Goal: Task Accomplishment & Management: Manage account settings

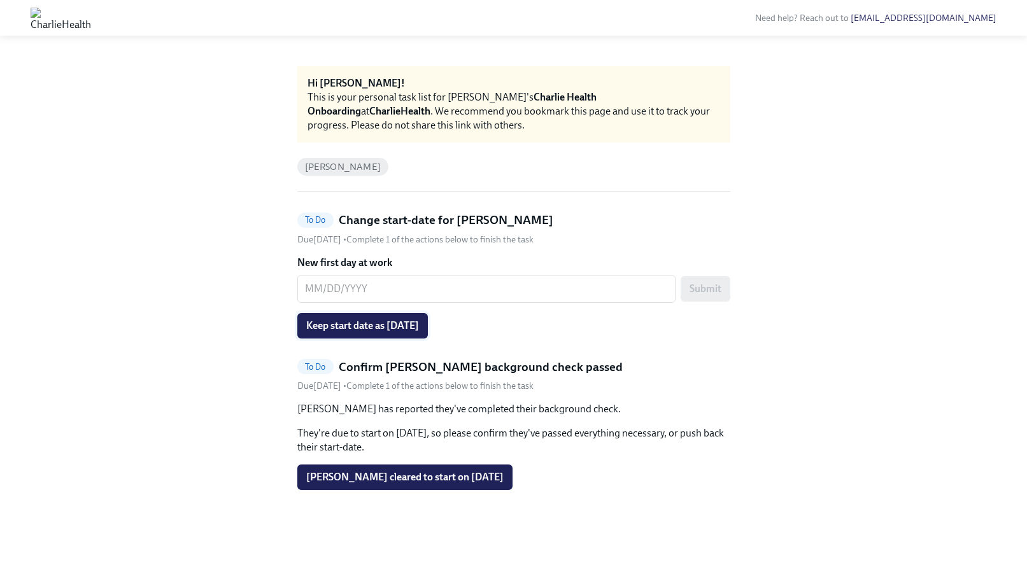
click at [373, 320] on span "Keep start date as 09/22/2025" at bounding box center [362, 326] width 113 height 13
click at [357, 483] on span "Mariah King cleared to start on 09/22/2025" at bounding box center [404, 477] width 197 height 13
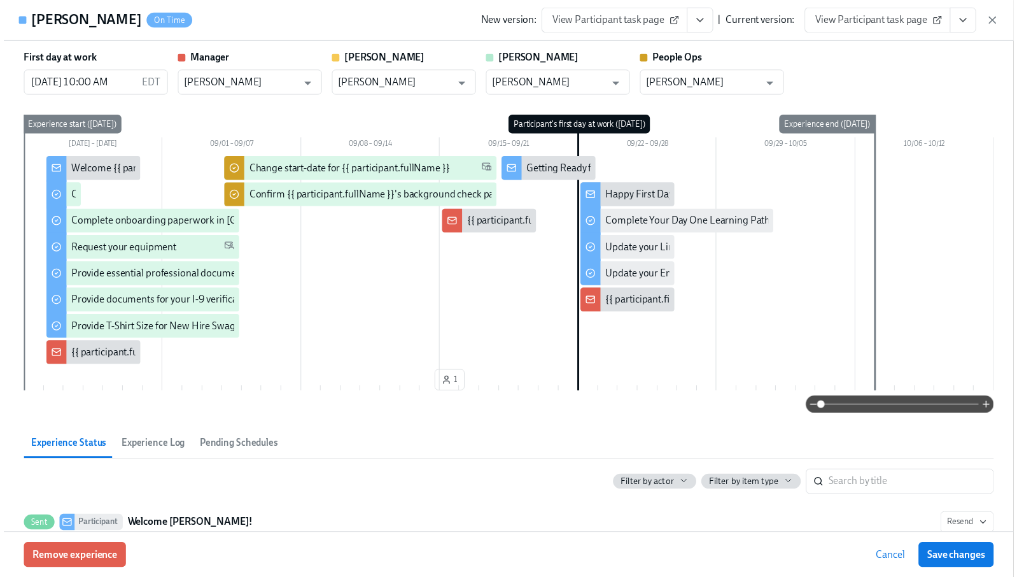
scroll to position [0, 6276]
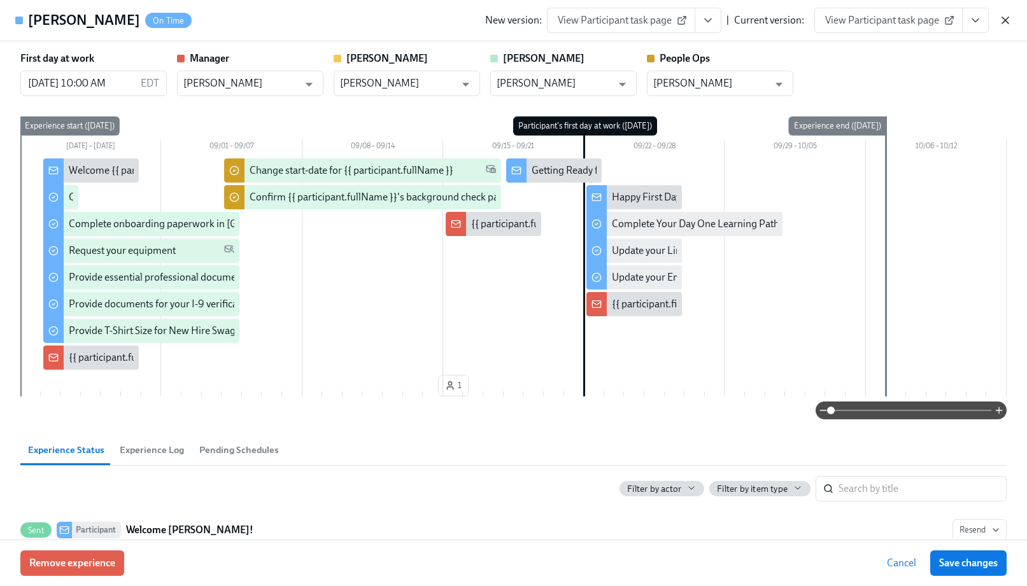
click at [1001, 16] on icon "button" at bounding box center [1005, 20] width 13 height 13
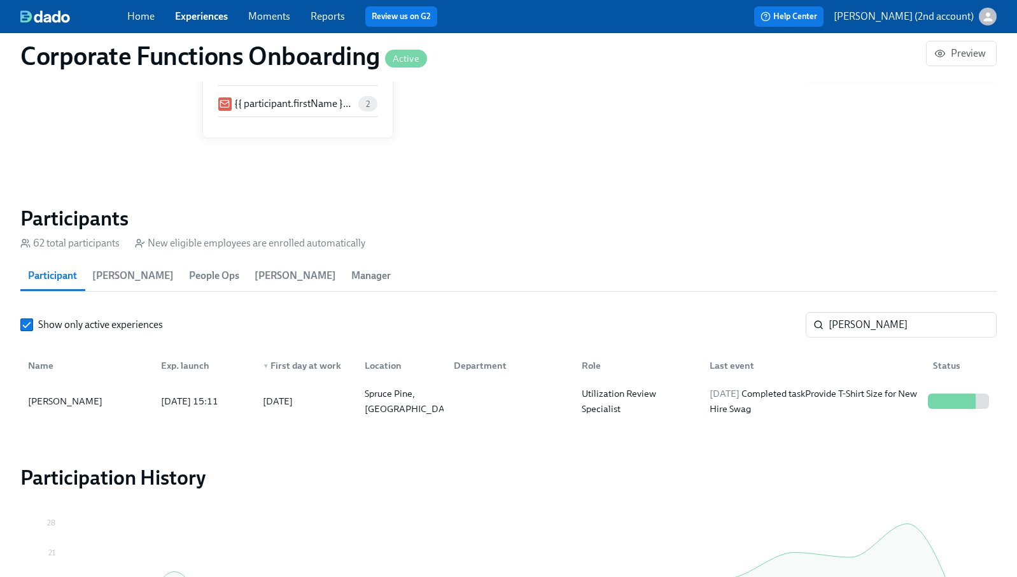
scroll to position [0, 6266]
click at [863, 321] on input "Mariah King" at bounding box center [913, 324] width 168 height 25
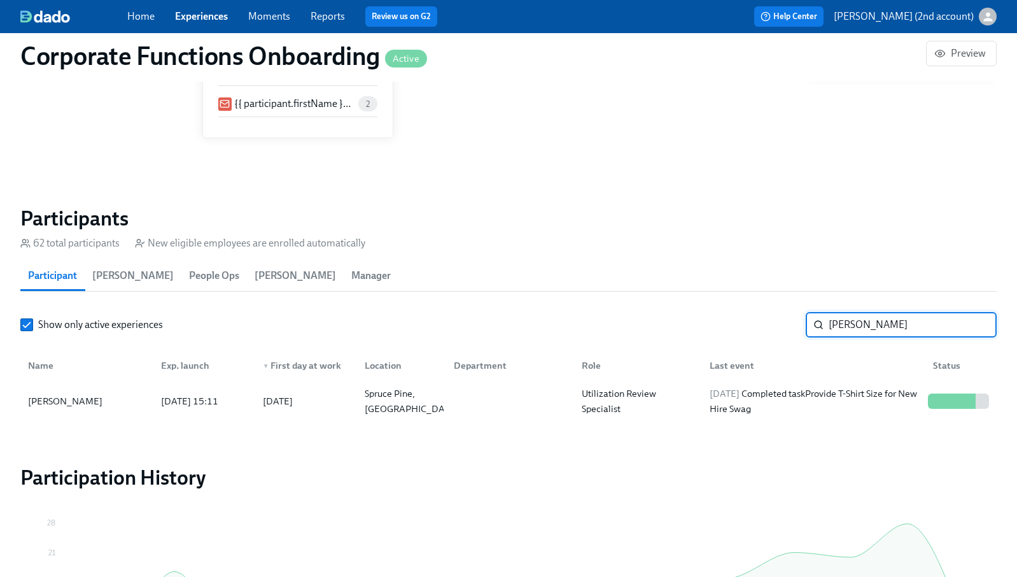
click at [863, 321] on input "Mariah King" at bounding box center [913, 324] width 168 height 25
paste input "Sarah Ta"
type input "Sarah Tang"
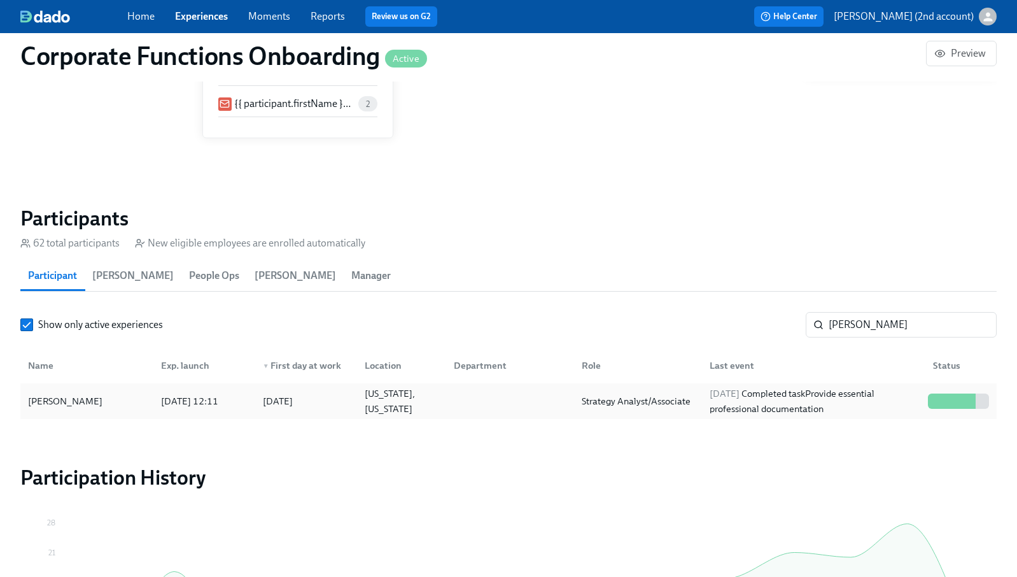
click at [298, 403] on div "2025/09/22" at bounding box center [278, 400] width 40 height 15
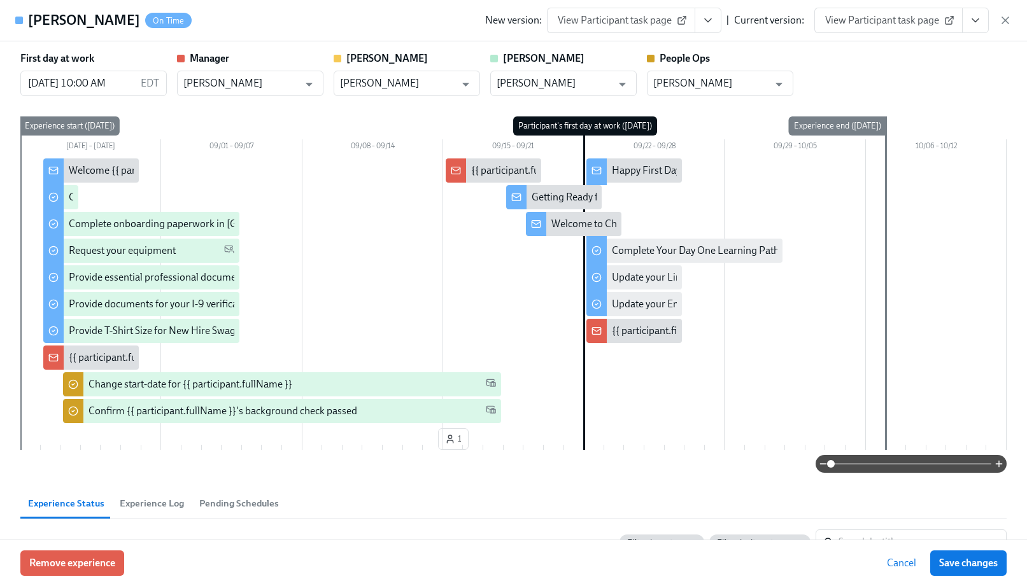
click at [975, 25] on icon "View task page" at bounding box center [975, 20] width 13 height 13
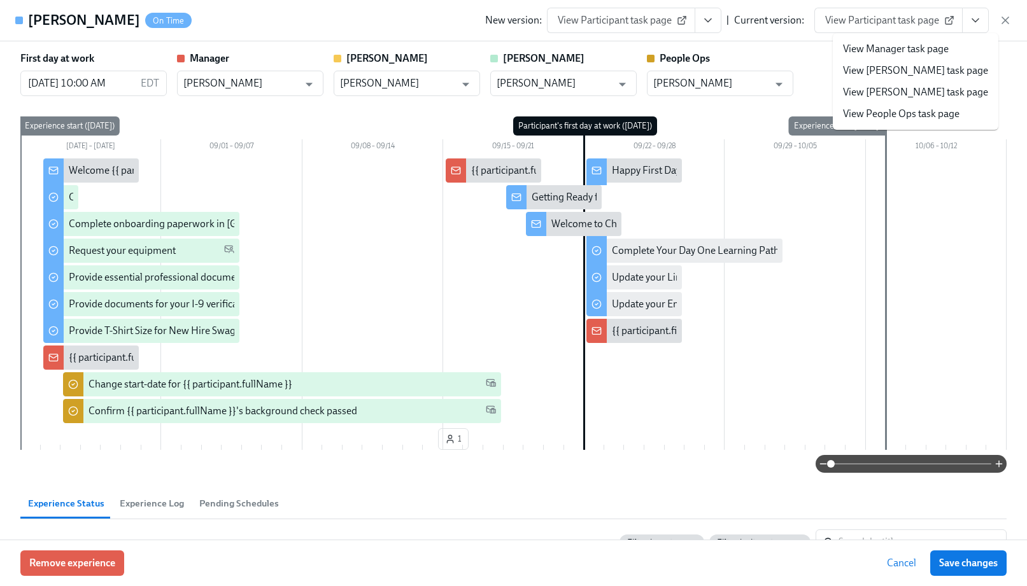
click at [921, 112] on link "View People Ops task page" at bounding box center [901, 114] width 117 height 14
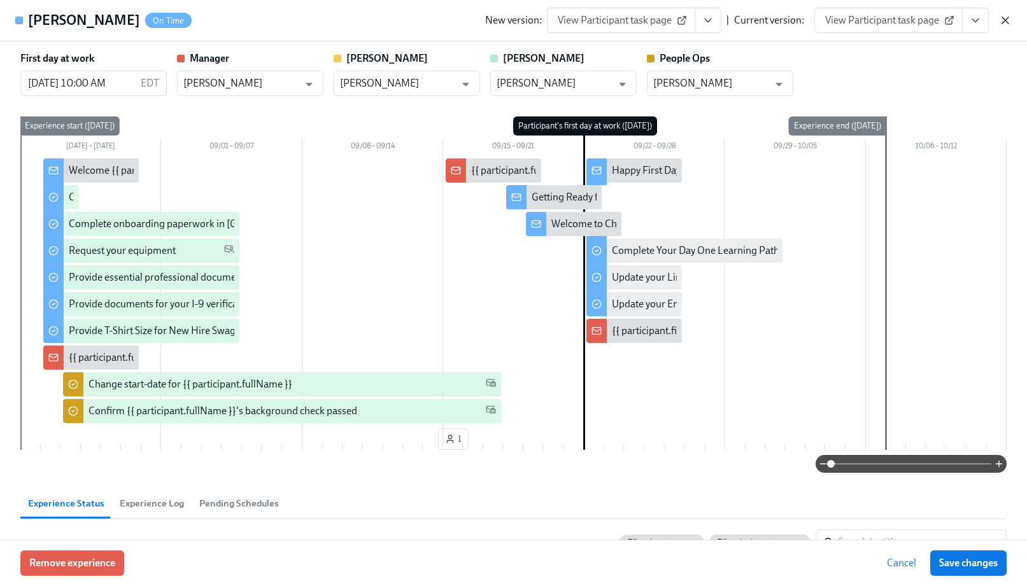
click at [1007, 24] on icon "button" at bounding box center [1005, 20] width 13 height 13
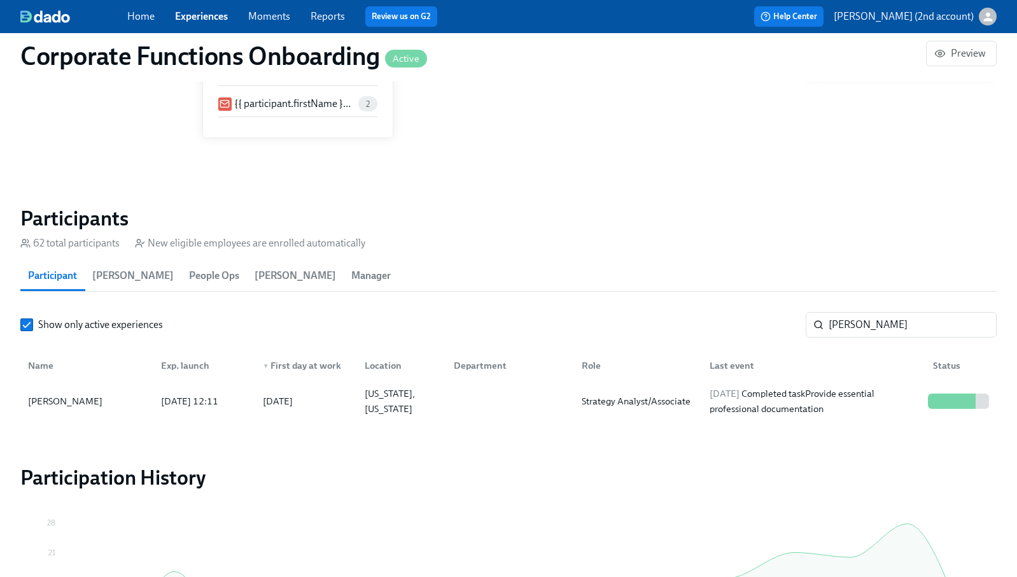
click at [212, 19] on link "Experiences" at bounding box center [201, 16] width 53 height 12
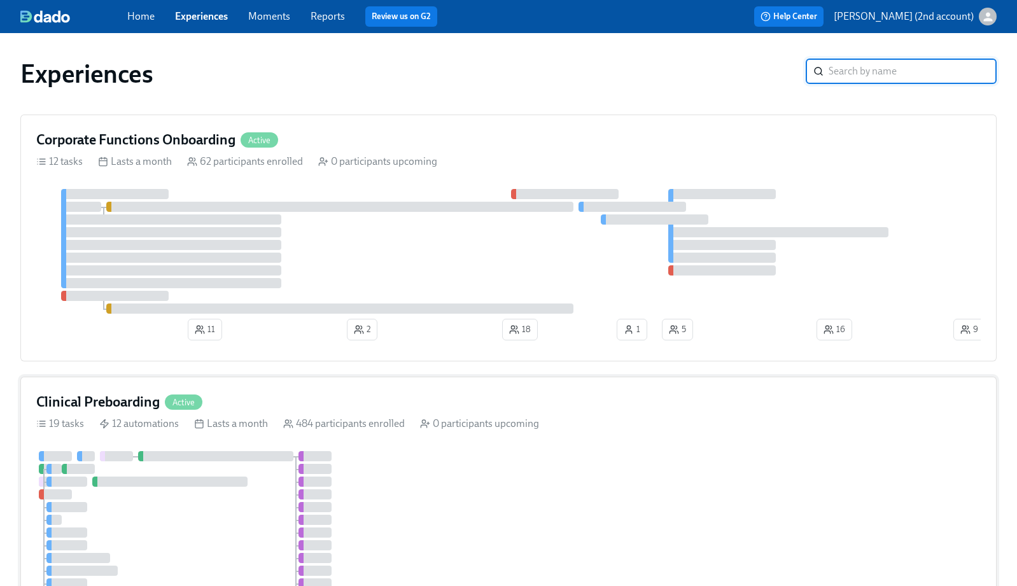
click at [223, 447] on div "Clinical Preboarding Active 19 tasks 12 automations Lasts a month 484 participa…" at bounding box center [508, 526] width 977 height 298
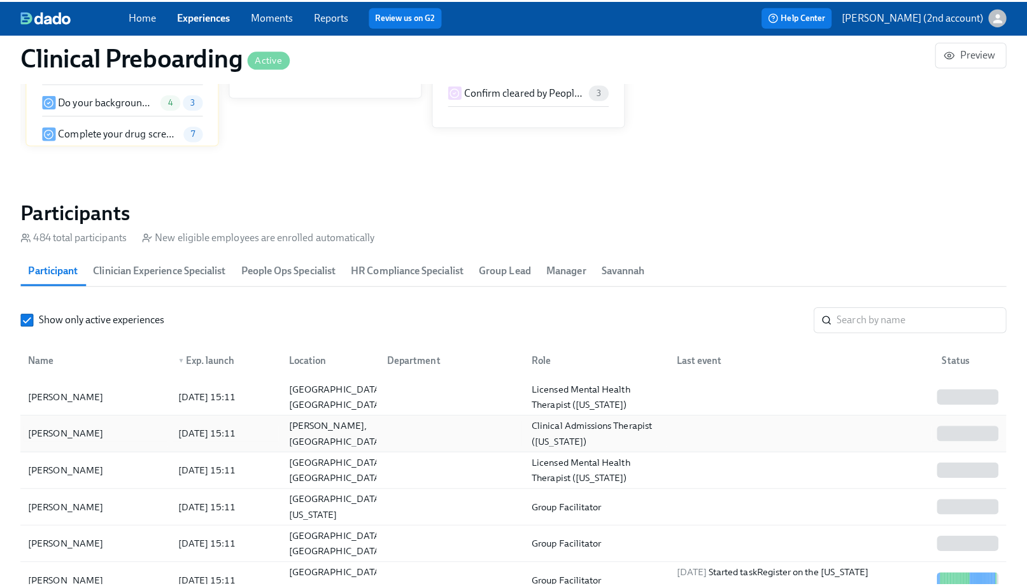
scroll to position [1260, 0]
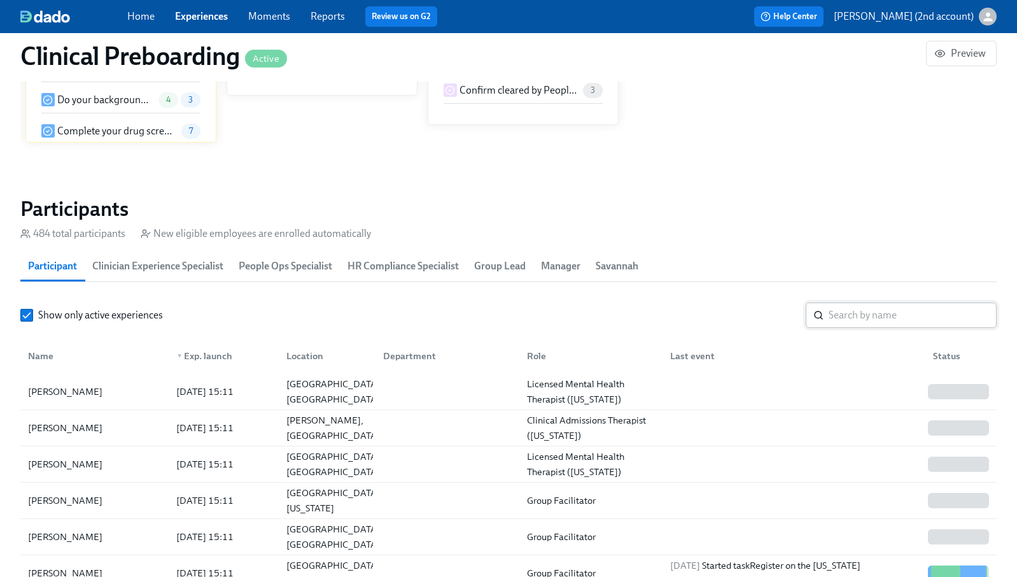
click at [854, 314] on input "search" at bounding box center [913, 314] width 168 height 25
paste input "Kiana Burchett"
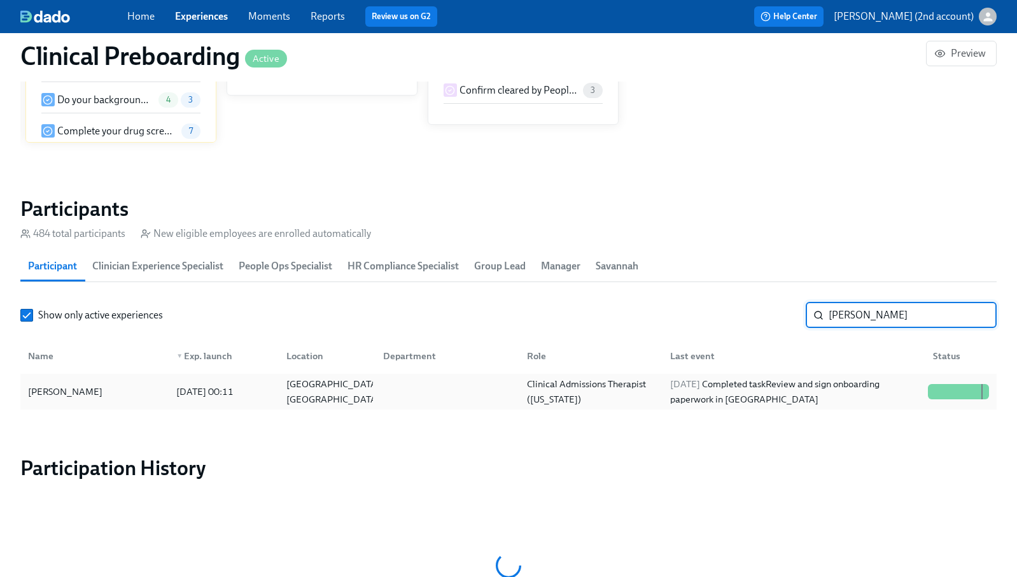
click at [776, 387] on div "2025/09/08 Completed task Review and sign onboarding paperwork in UKG" at bounding box center [794, 391] width 258 height 31
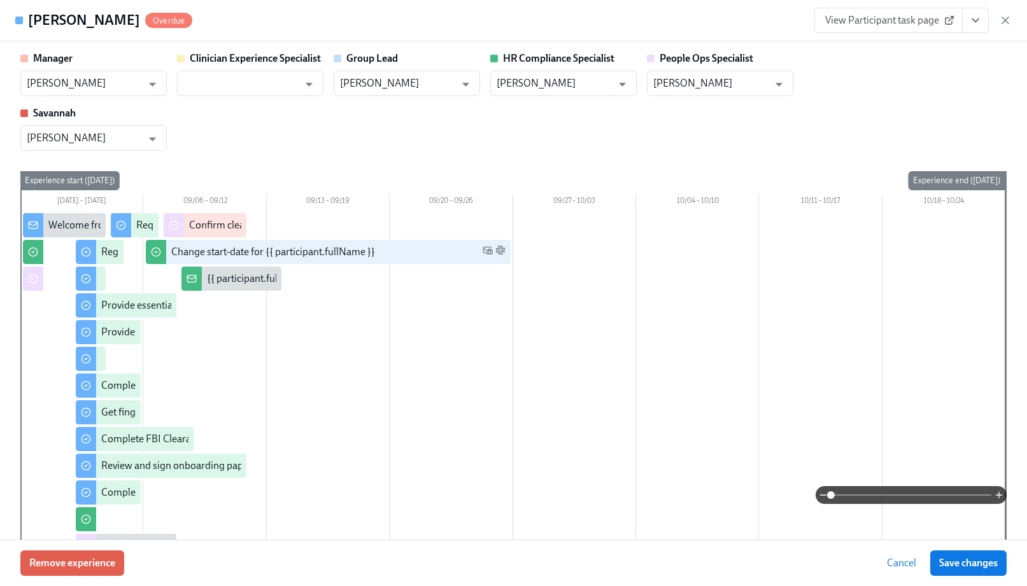
click at [975, 29] on button "View task page" at bounding box center [975, 20] width 27 height 25
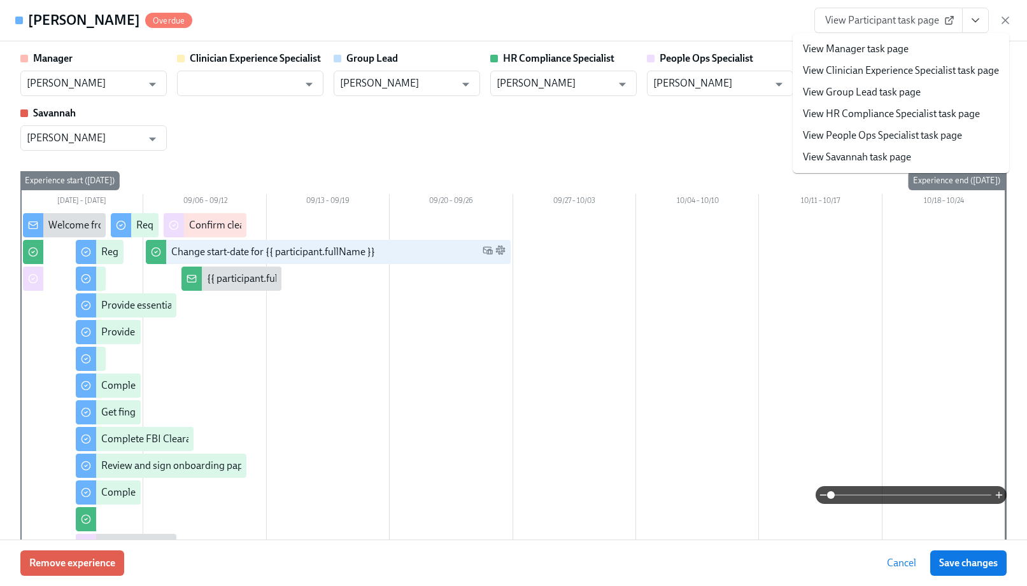
click at [928, 132] on link "View People Ops Specialist task page" at bounding box center [882, 136] width 159 height 14
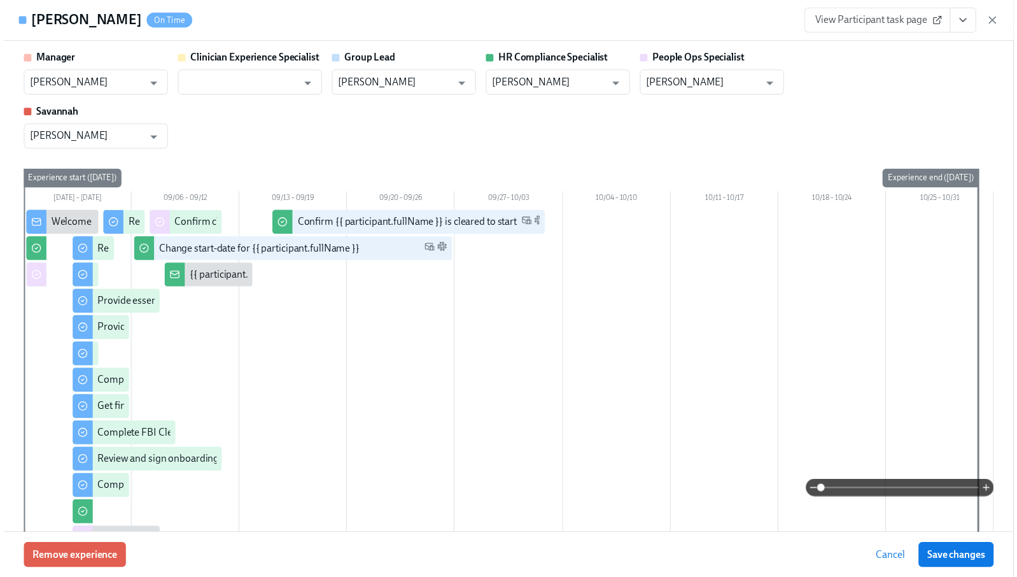
scroll to position [0, 15530]
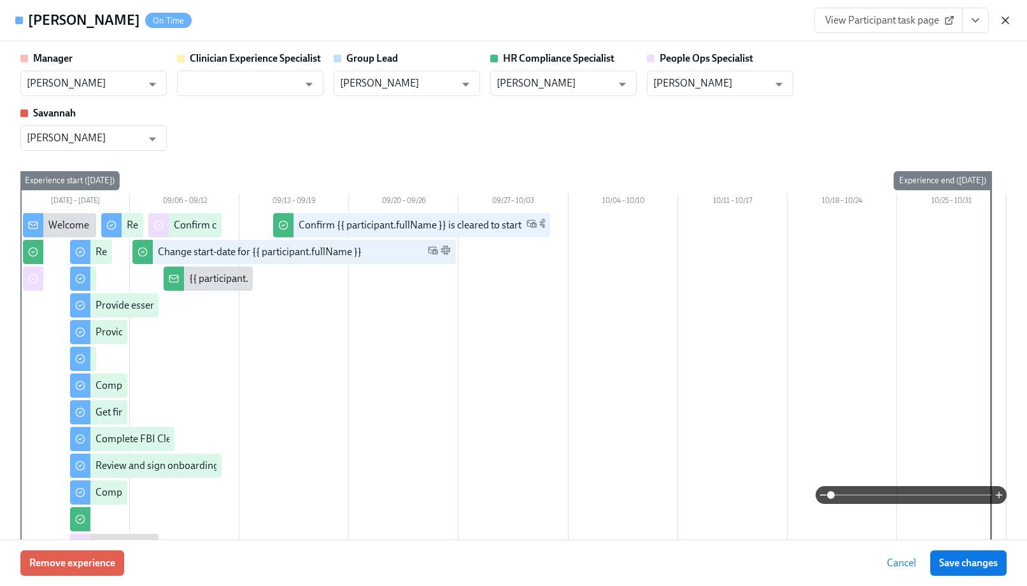
click at [1005, 18] on icon "button" at bounding box center [1005, 20] width 13 height 13
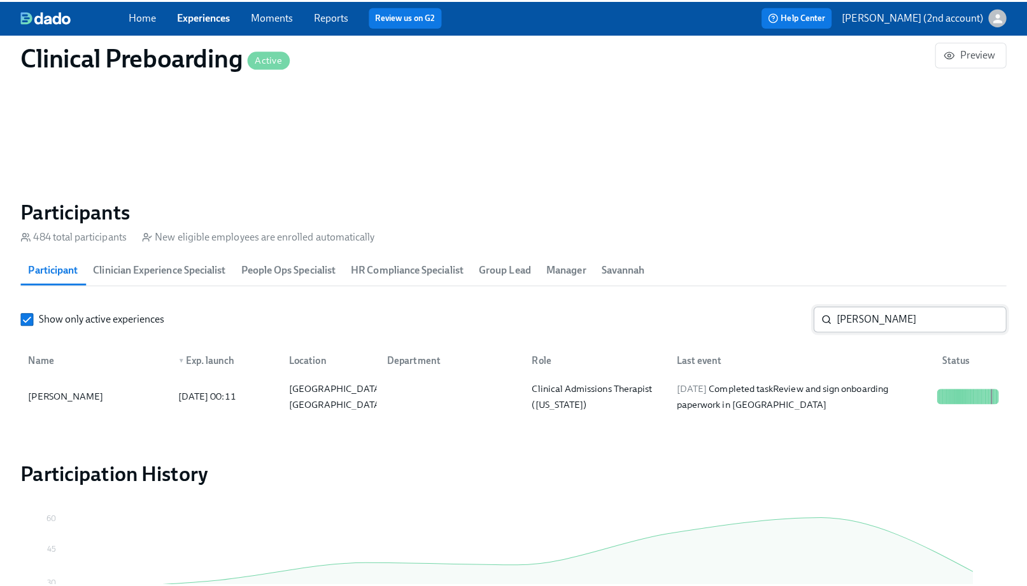
scroll to position [0, 15520]
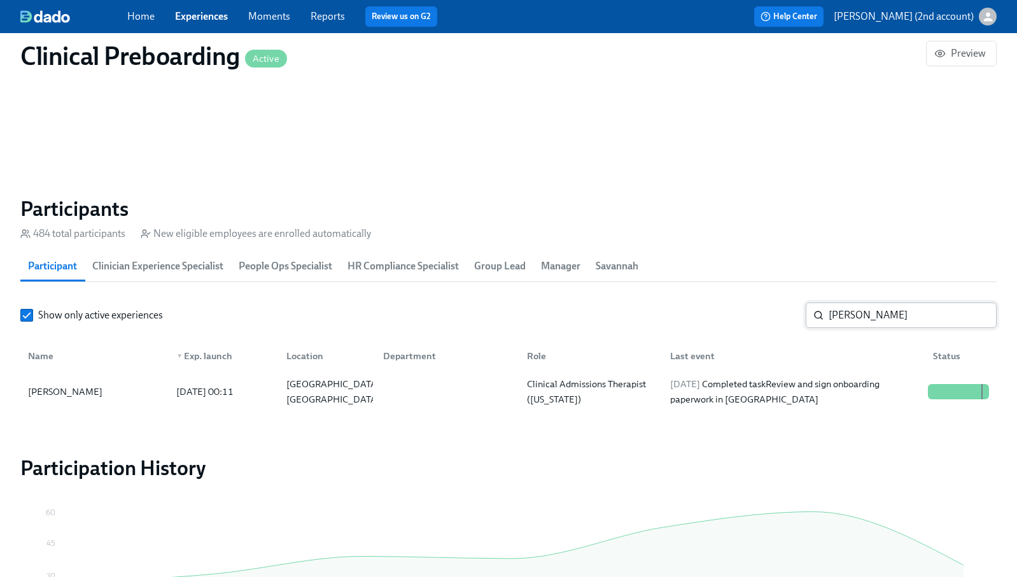
click at [850, 321] on input "Kiana Burchett" at bounding box center [913, 314] width 168 height 25
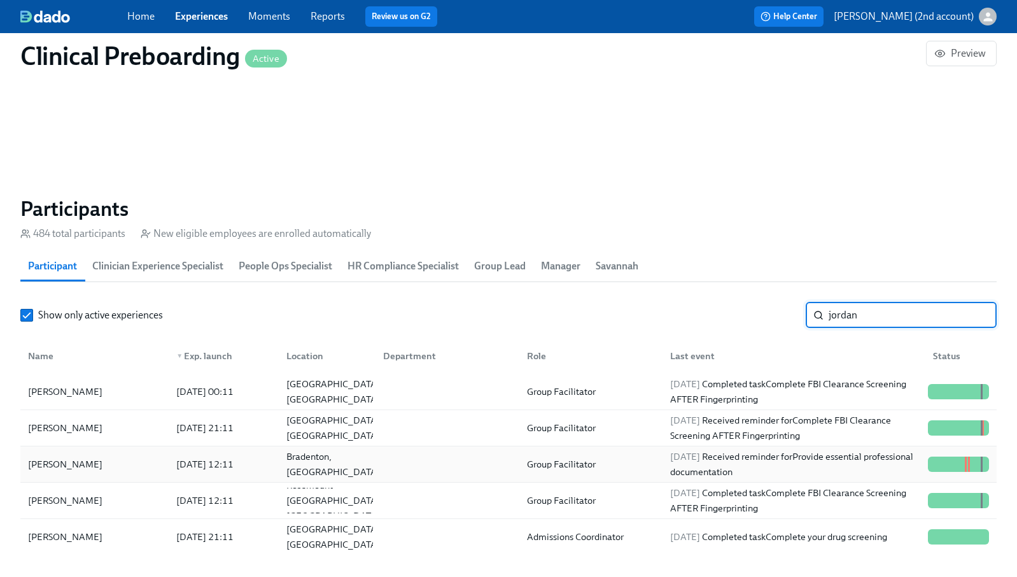
click at [793, 463] on div "2025/09/13 Received reminder for Provide essential professional documentation" at bounding box center [794, 464] width 258 height 31
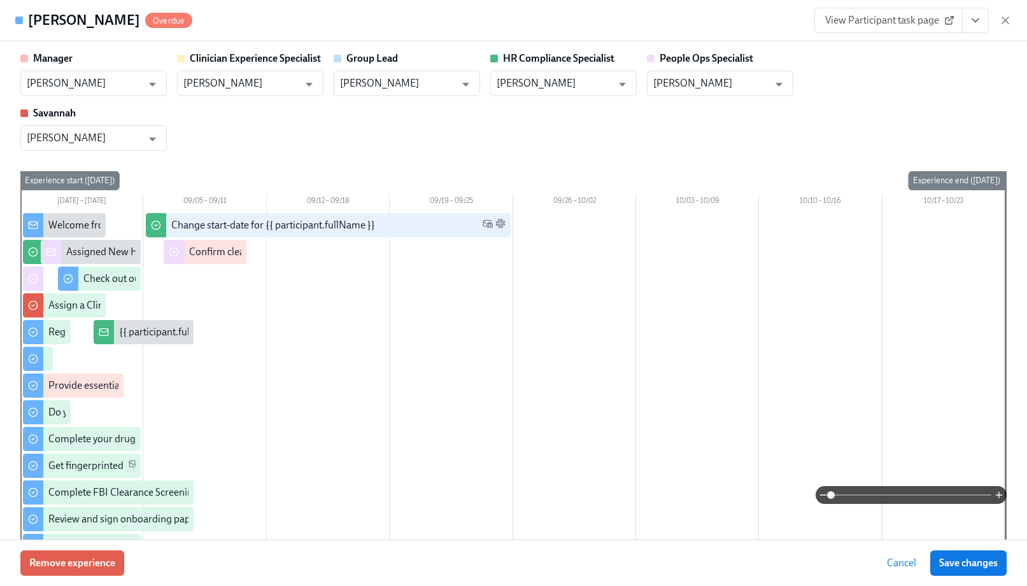
click at [970, 21] on icon "View task page" at bounding box center [975, 20] width 13 height 13
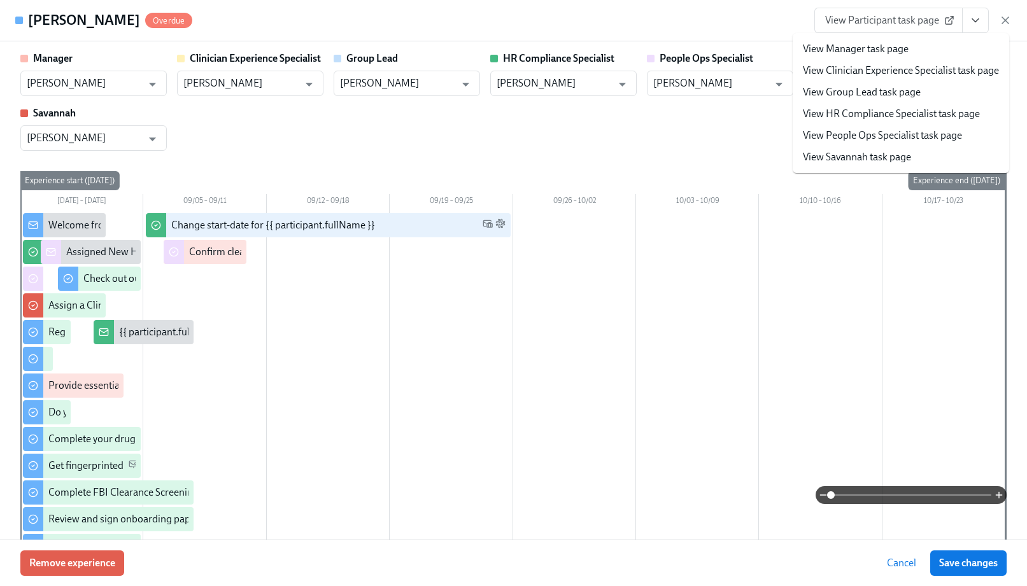
click at [907, 131] on link "View People Ops Specialist task page" at bounding box center [882, 136] width 159 height 14
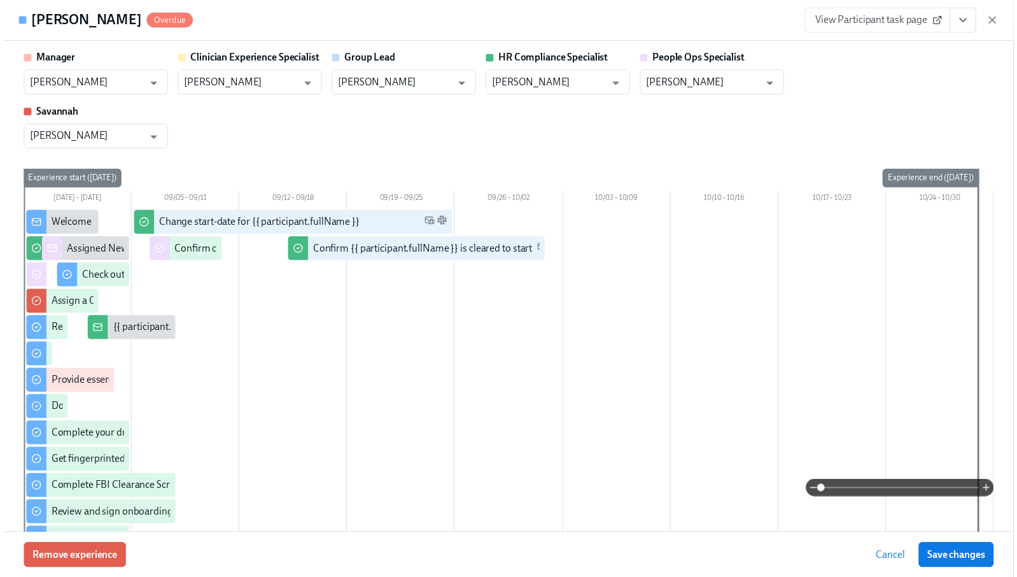
scroll to position [0, 15530]
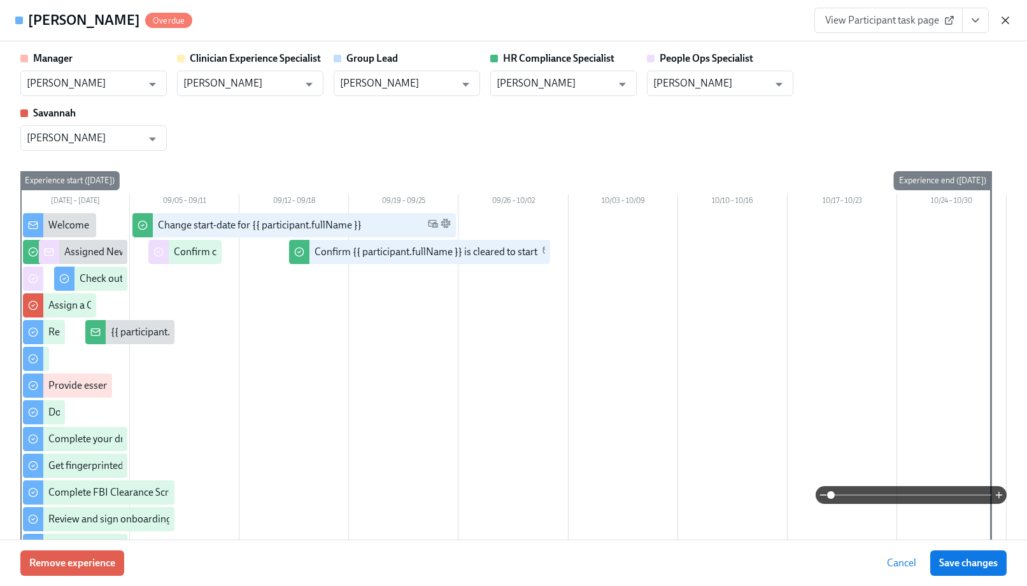
click at [1008, 22] on icon "button" at bounding box center [1005, 20] width 13 height 13
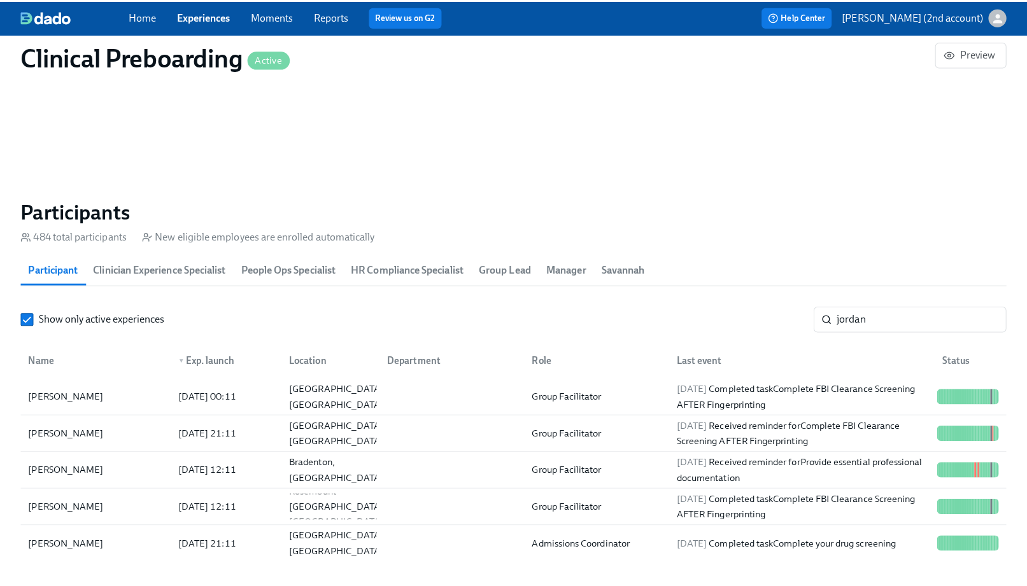
scroll to position [0, 15520]
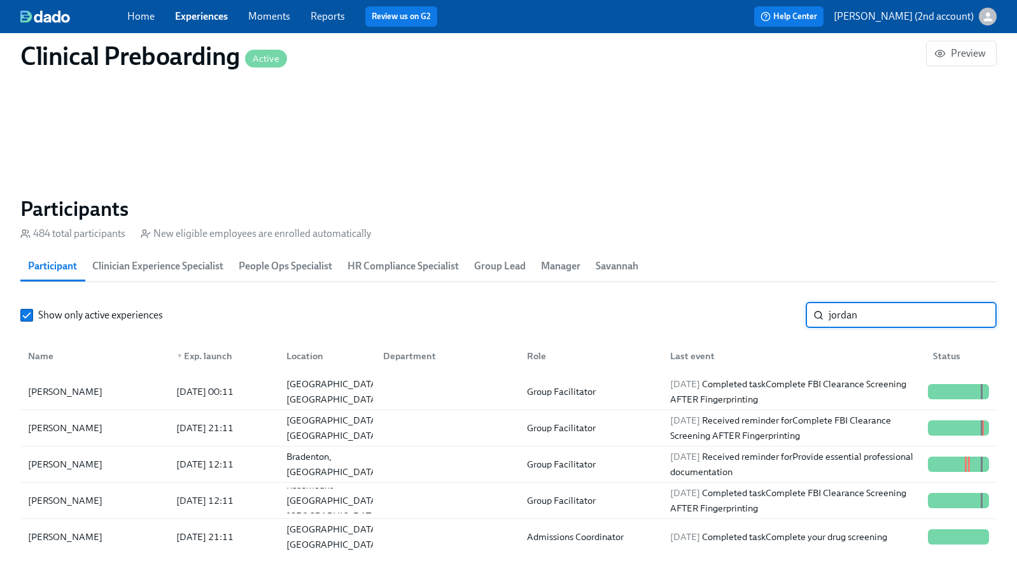
click at [876, 312] on input "jordan" at bounding box center [913, 314] width 168 height 25
paste input "Lauren Johnso"
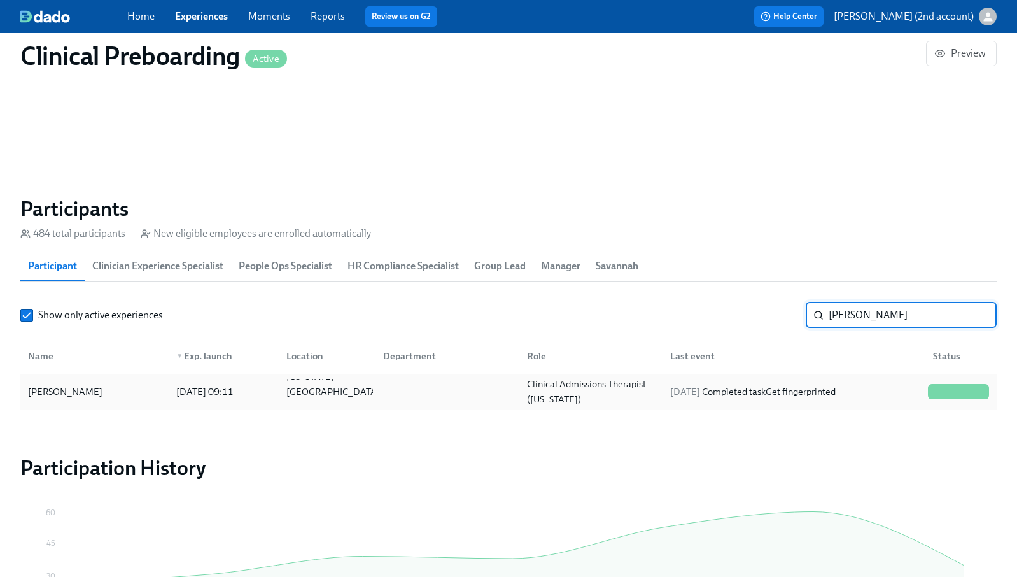
click at [713, 382] on div "2025/08/18 Completed task Get fingerprinted" at bounding box center [791, 391] width 263 height 25
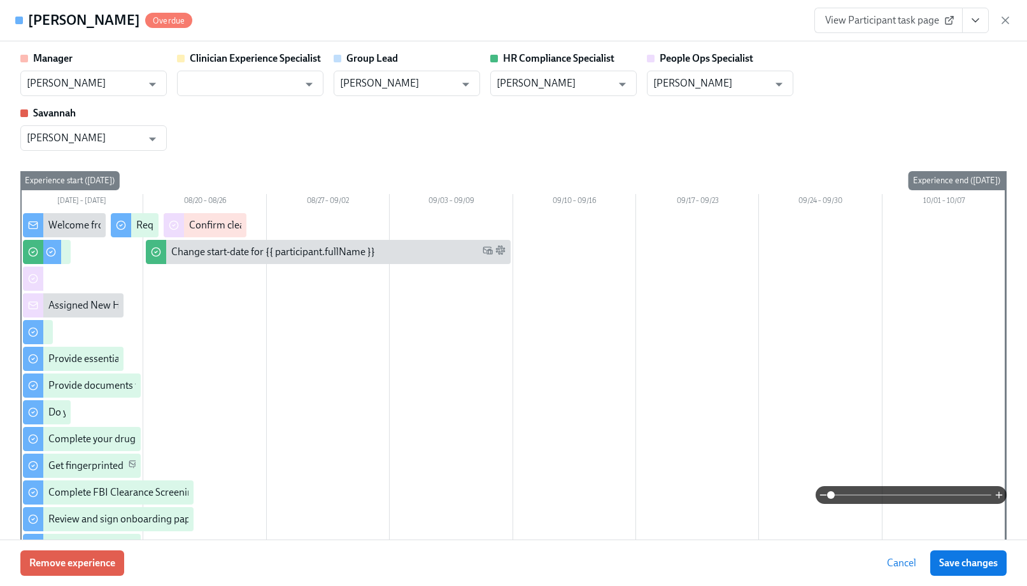
click at [982, 22] on button "View task page" at bounding box center [975, 20] width 27 height 25
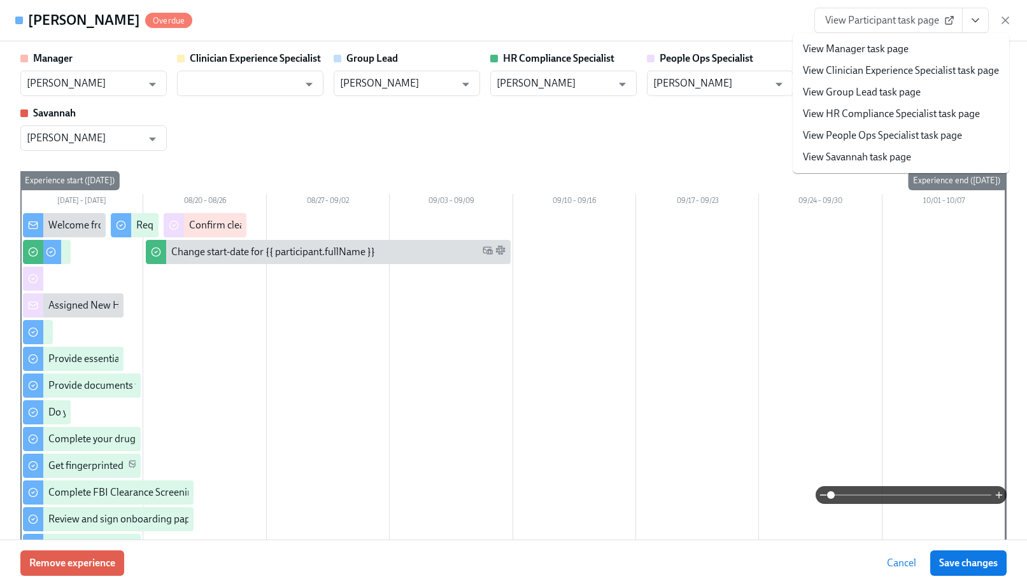
click at [882, 139] on link "View People Ops Specialist task page" at bounding box center [882, 136] width 159 height 14
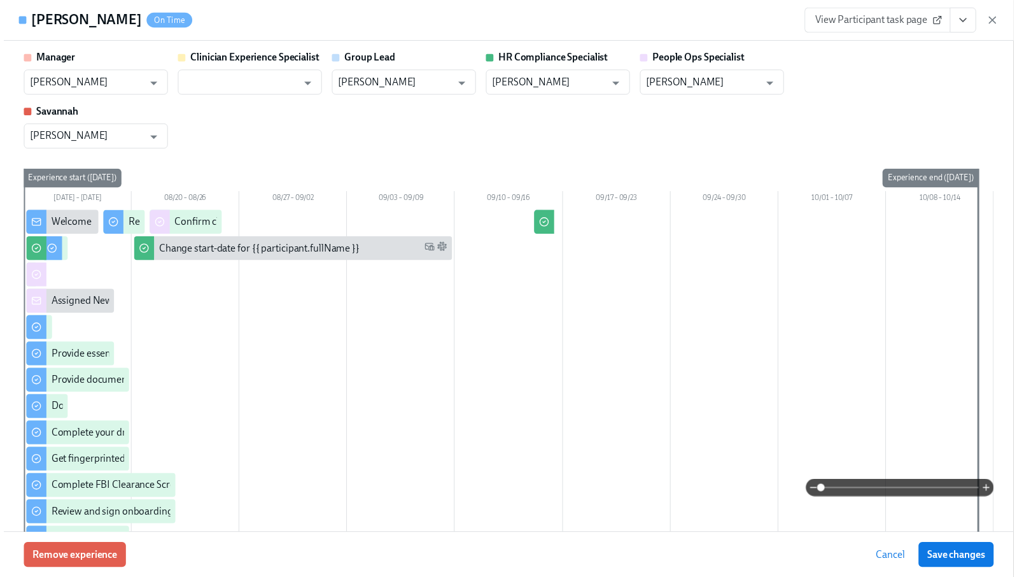
scroll to position [0, 15530]
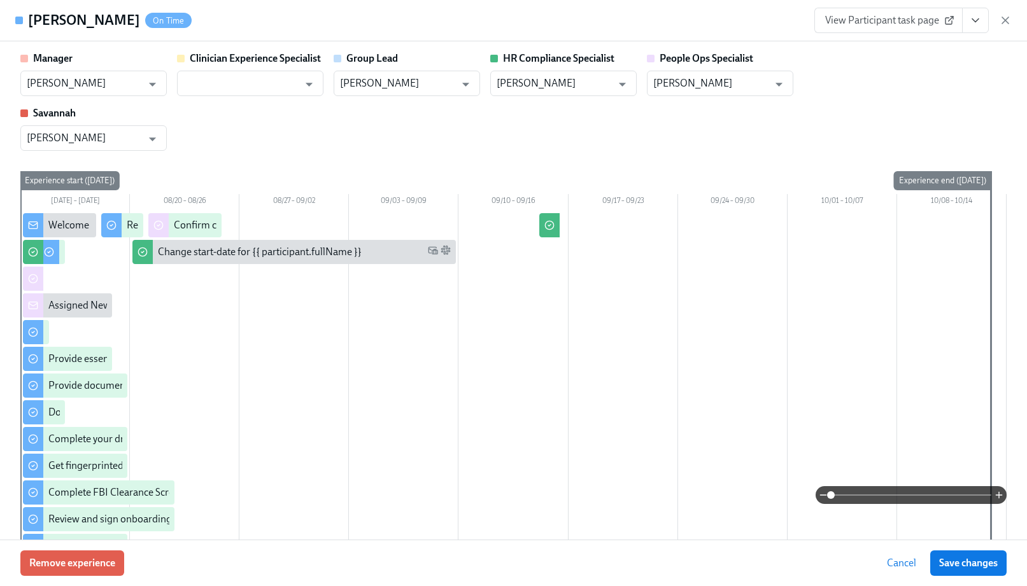
drag, startPoint x: 1007, startPoint y: 22, endPoint x: 85, endPoint y: 170, distance: 933.1
click at [1006, 22] on icon "button" at bounding box center [1005, 20] width 6 height 6
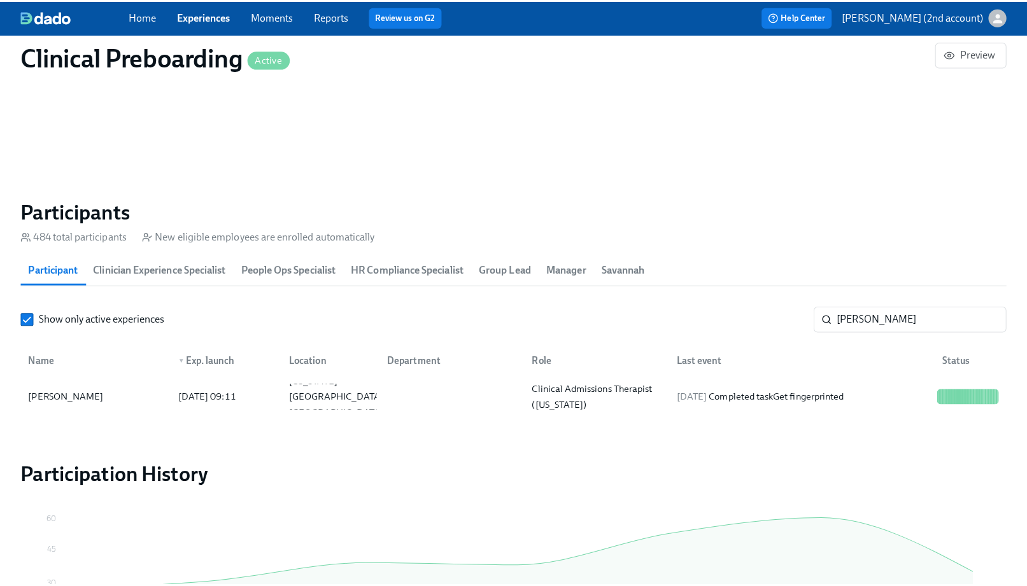
scroll to position [0, 15520]
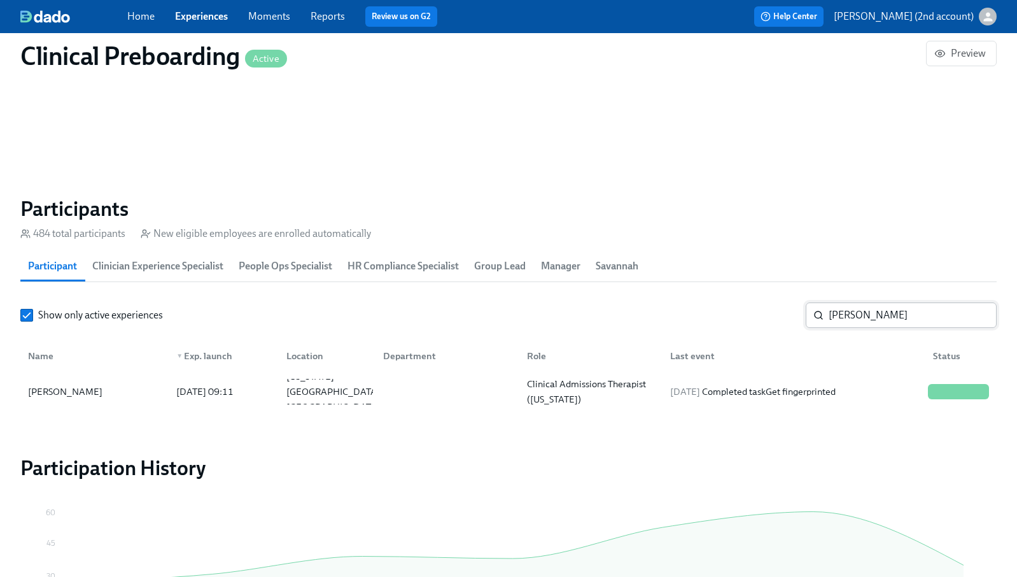
click at [894, 310] on input "[PERSON_NAME]" at bounding box center [913, 314] width 168 height 25
paste input "Donna Jack"
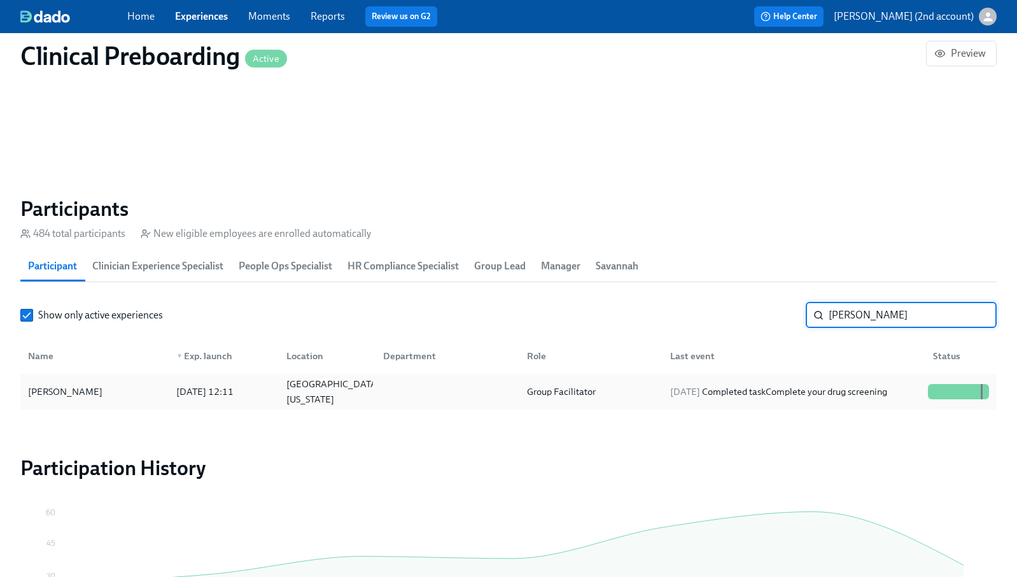
click at [856, 384] on div "2025/09/12 Completed task Complete your drug screening" at bounding box center [778, 391] width 227 height 15
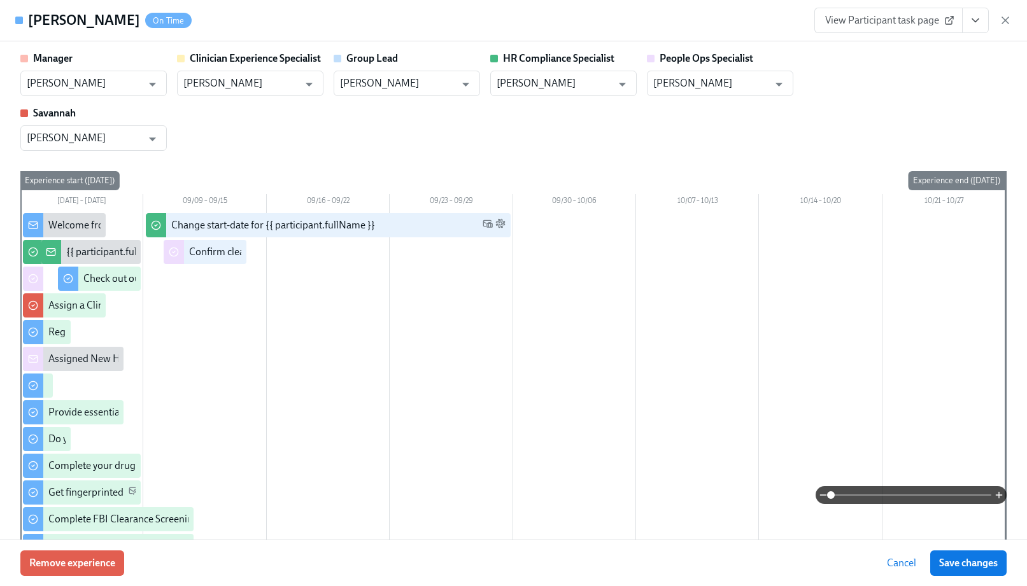
click at [977, 22] on icon "View task page" at bounding box center [975, 20] width 13 height 13
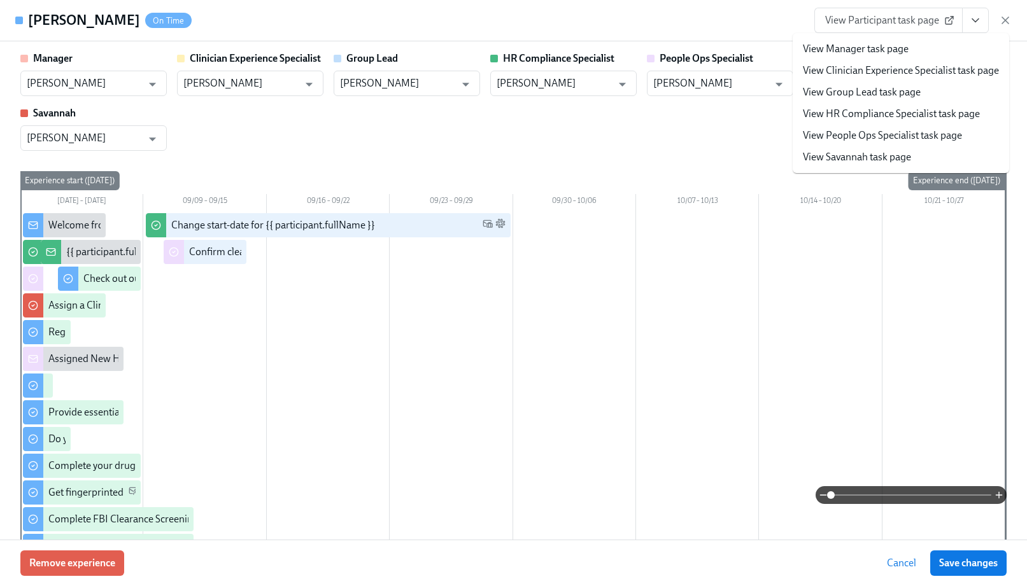
click at [896, 139] on link "View People Ops Specialist task page" at bounding box center [882, 136] width 159 height 14
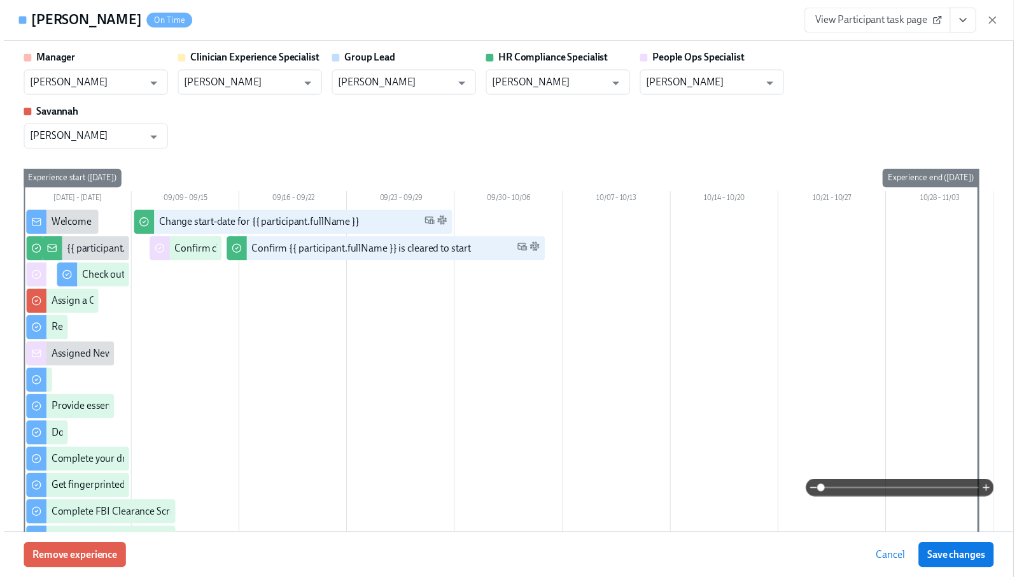
scroll to position [0, 15530]
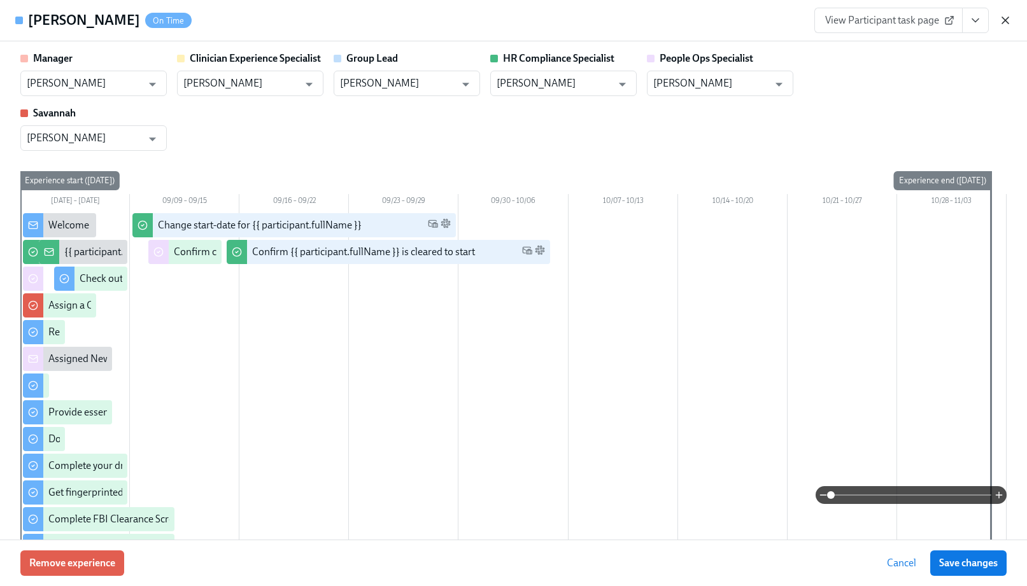
click at [1007, 22] on icon "button" at bounding box center [1005, 20] width 6 height 6
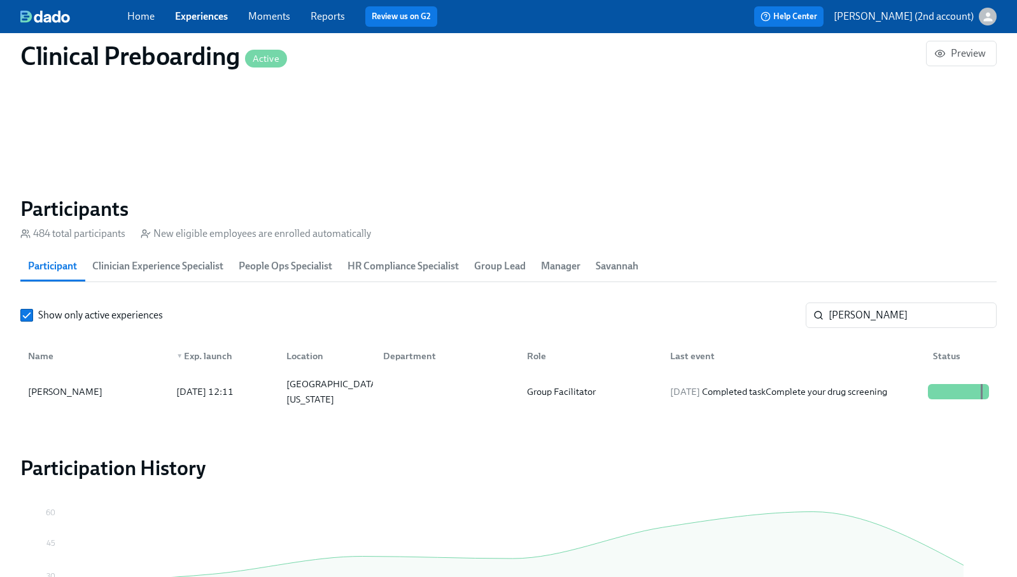
scroll to position [0, 15520]
drag, startPoint x: 902, startPoint y: 313, endPoint x: 742, endPoint y: 317, distance: 159.9
click at [742, 317] on div "Show only active experiences Donna Jackson ​" at bounding box center [508, 314] width 977 height 25
paste input "Quanesha John"
type input "Quanesha Johnson"
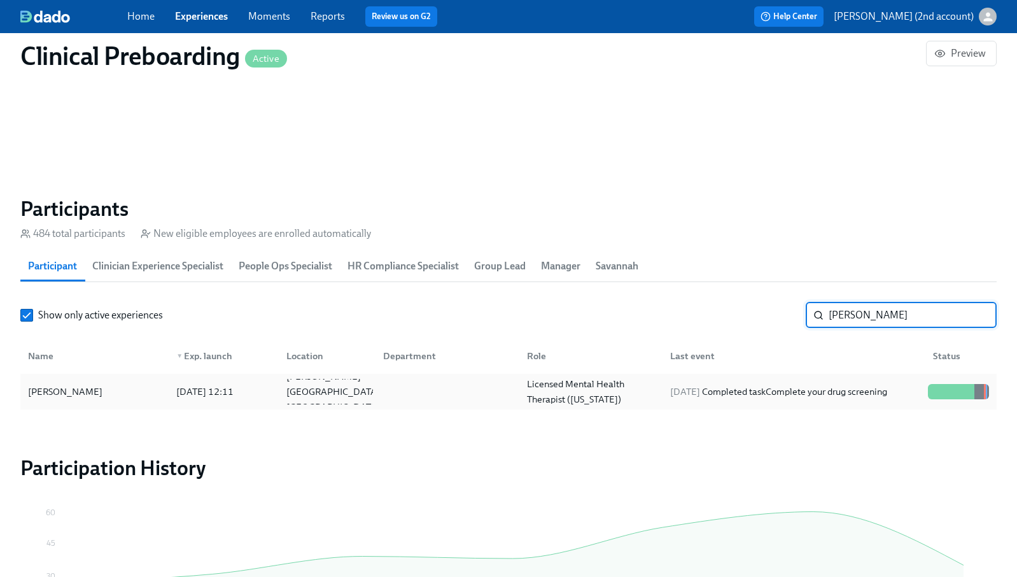
click at [784, 395] on div "2025/09/15 Completed task Complete your drug screening" at bounding box center [778, 391] width 227 height 15
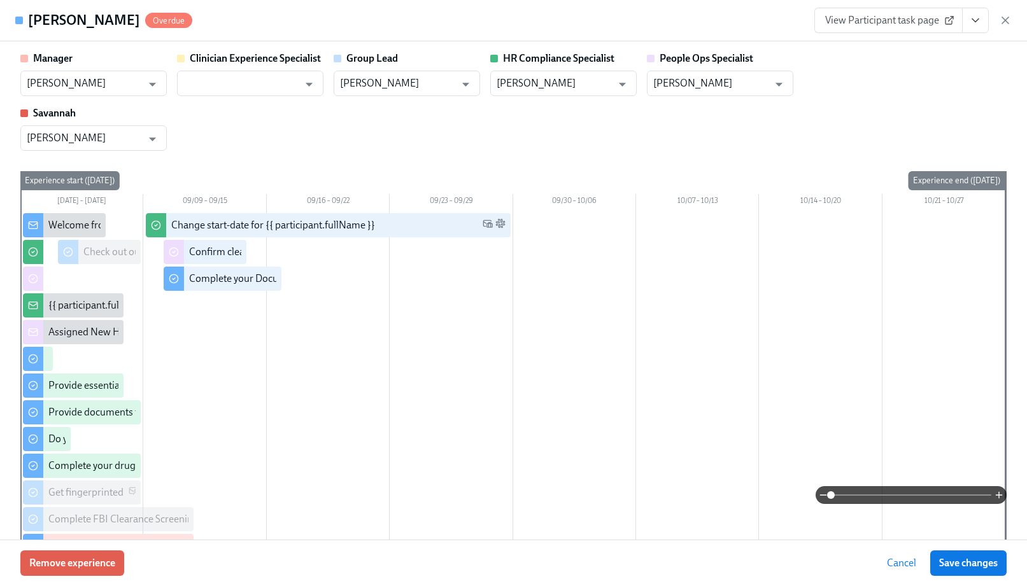
click at [986, 26] on button "View task page" at bounding box center [975, 20] width 27 height 25
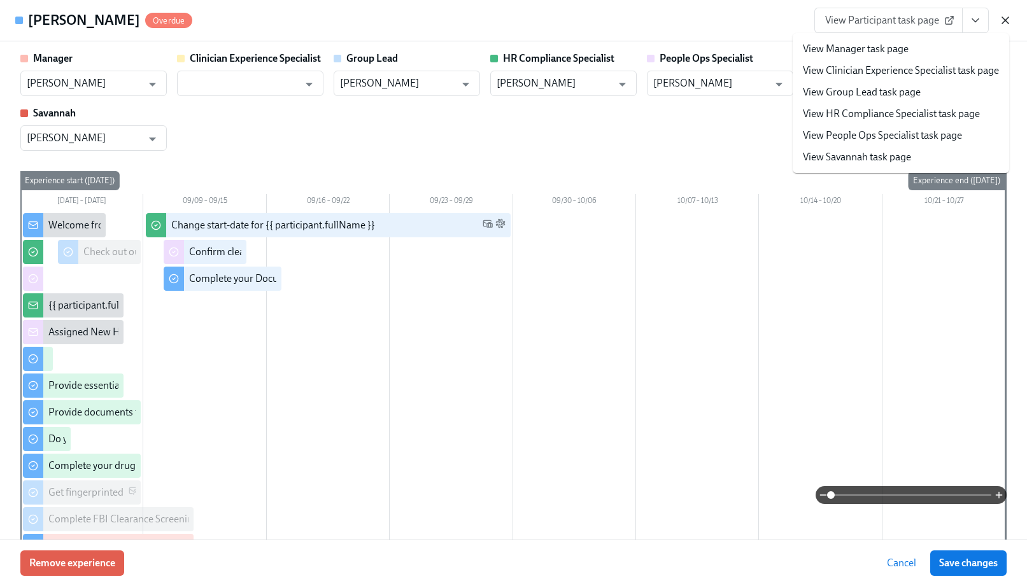
click at [1008, 17] on icon "button" at bounding box center [1005, 20] width 6 height 6
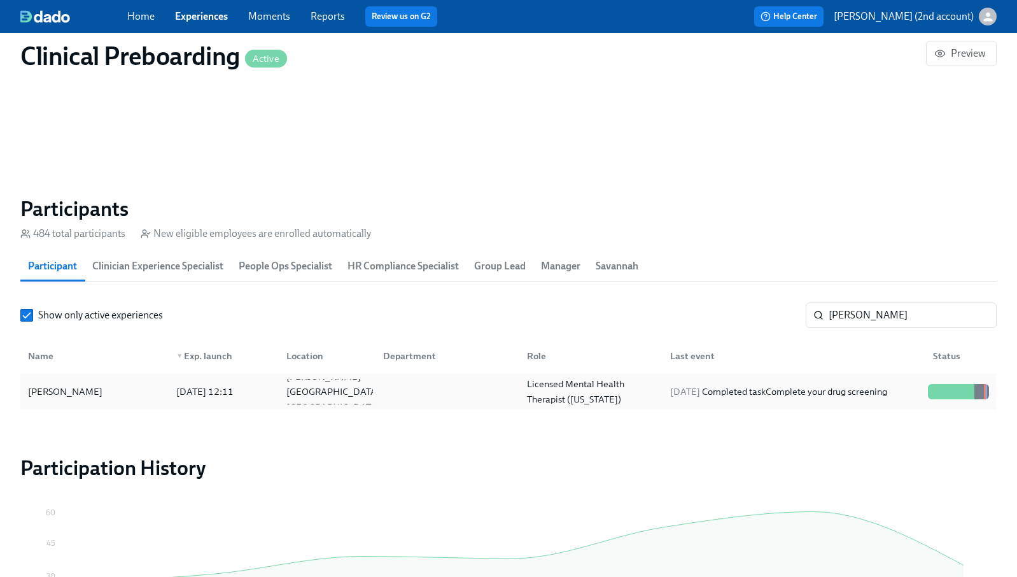
click at [796, 397] on div "2025/09/15 Completed task Complete your drug screening" at bounding box center [778, 391] width 227 height 15
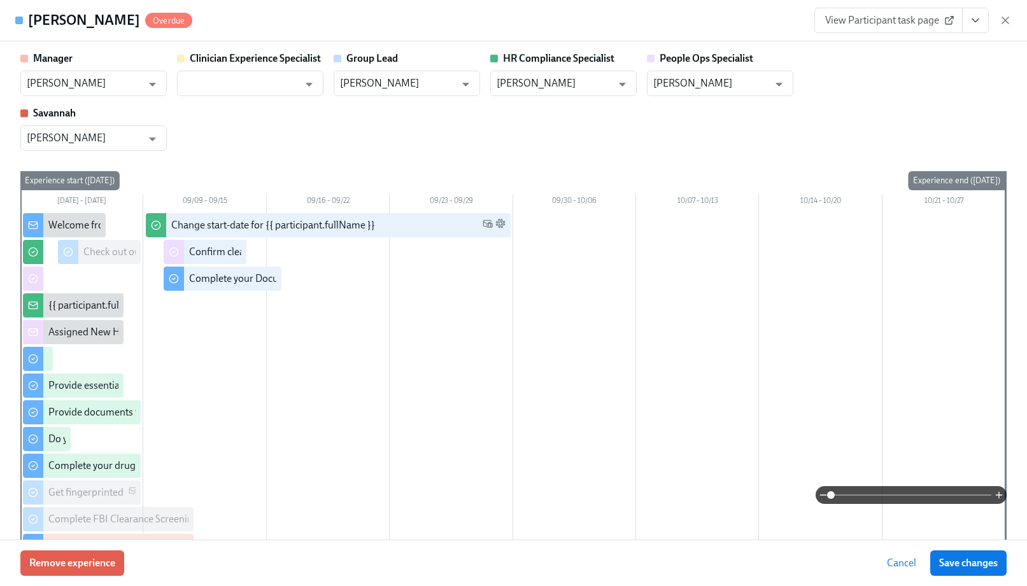
click at [980, 20] on icon "View task page" at bounding box center [975, 20] width 13 height 13
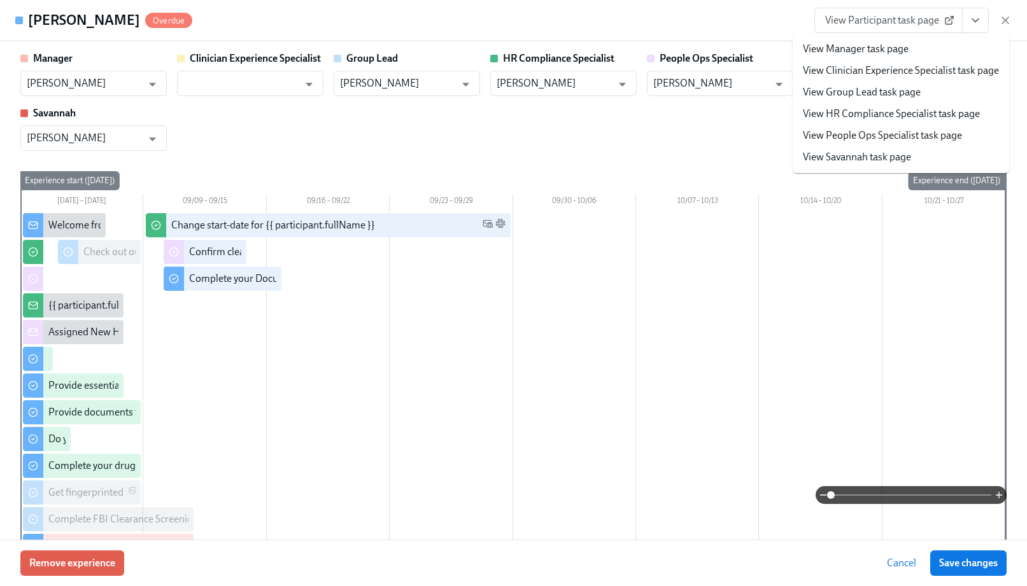
click at [862, 130] on link "View People Ops Specialist task page" at bounding box center [882, 136] width 159 height 14
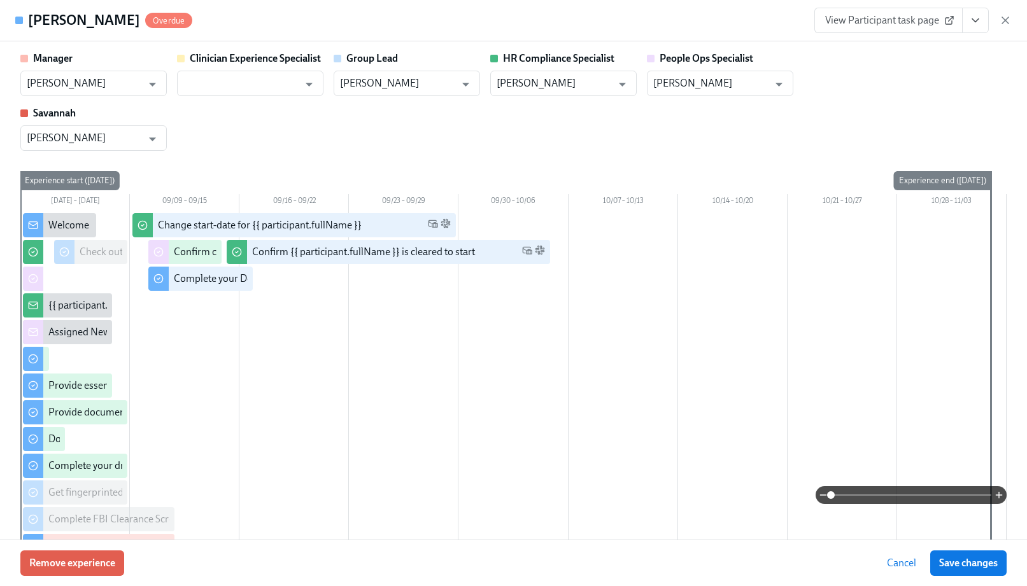
click at [1009, 23] on icon "button" at bounding box center [1005, 20] width 13 height 13
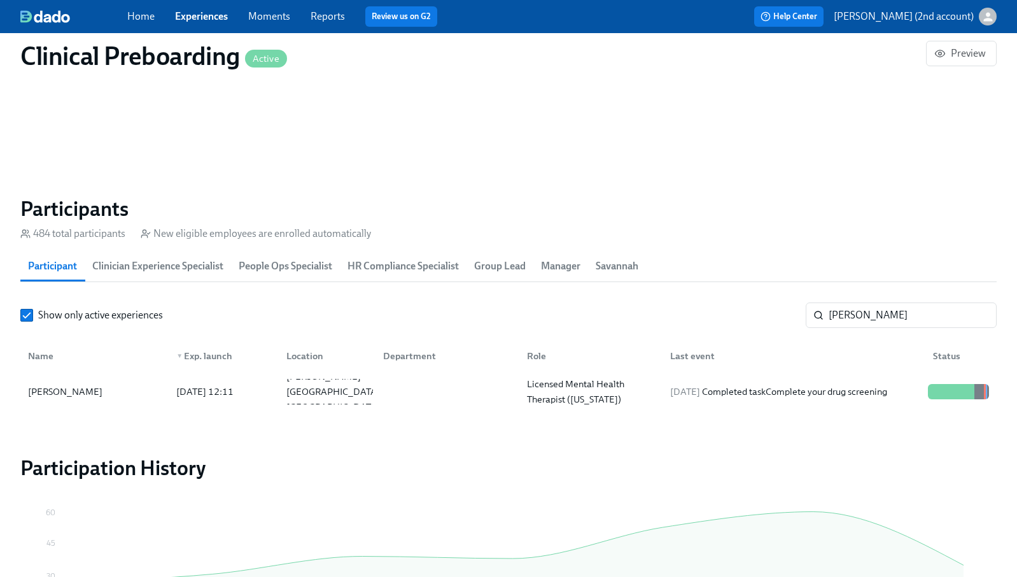
scroll to position [0, 15530]
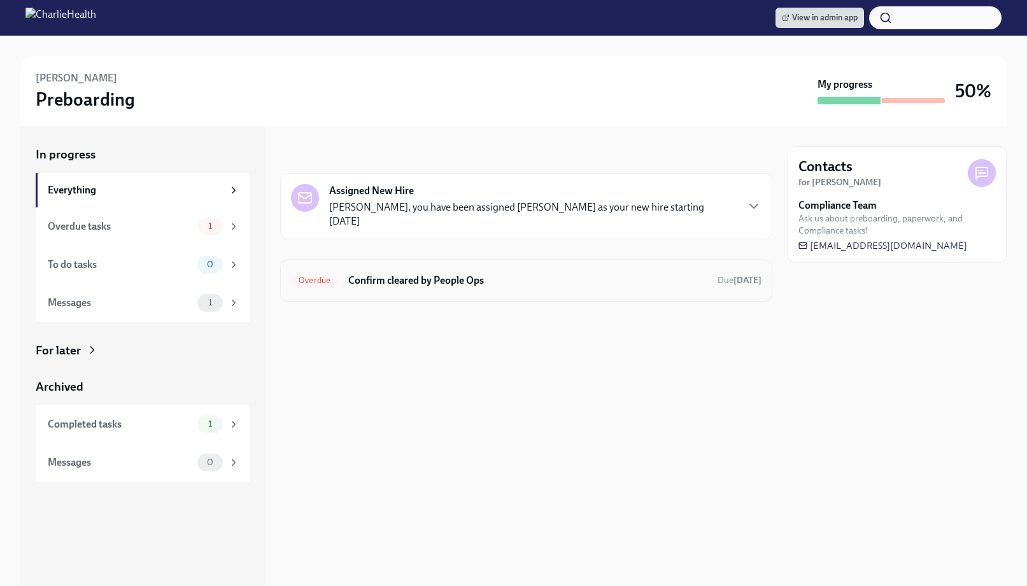
click at [583, 280] on div "Overdue Confirm cleared by People Ops Due 3 days ago" at bounding box center [526, 281] width 492 height 42
click at [425, 274] on h6 "Confirm cleared by People Ops" at bounding box center [527, 281] width 359 height 14
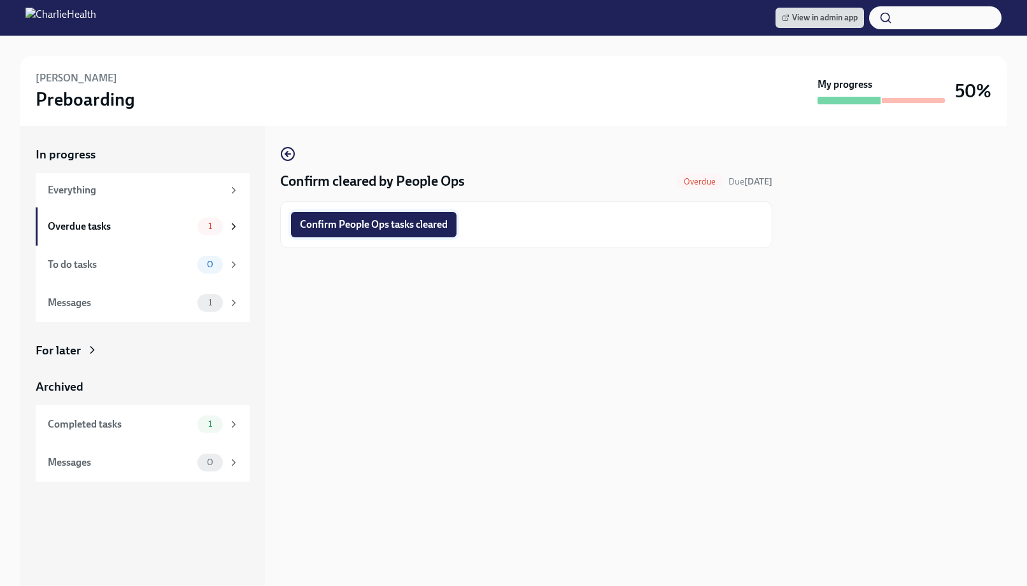
click at [404, 216] on button "Confirm People Ops tasks cleared" at bounding box center [374, 224] width 166 height 25
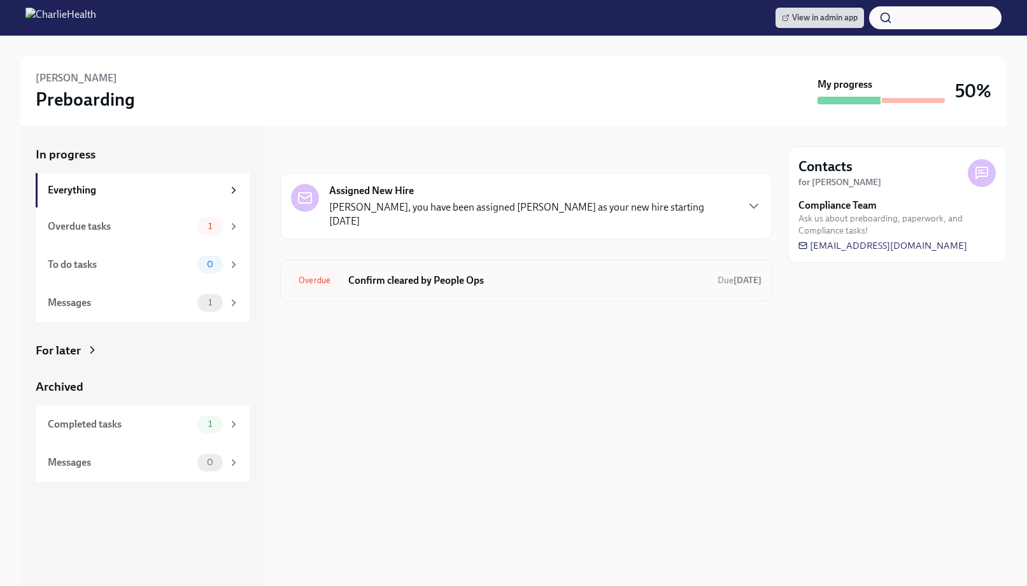
click at [446, 274] on h6 "Confirm cleared by People Ops" at bounding box center [527, 281] width 359 height 14
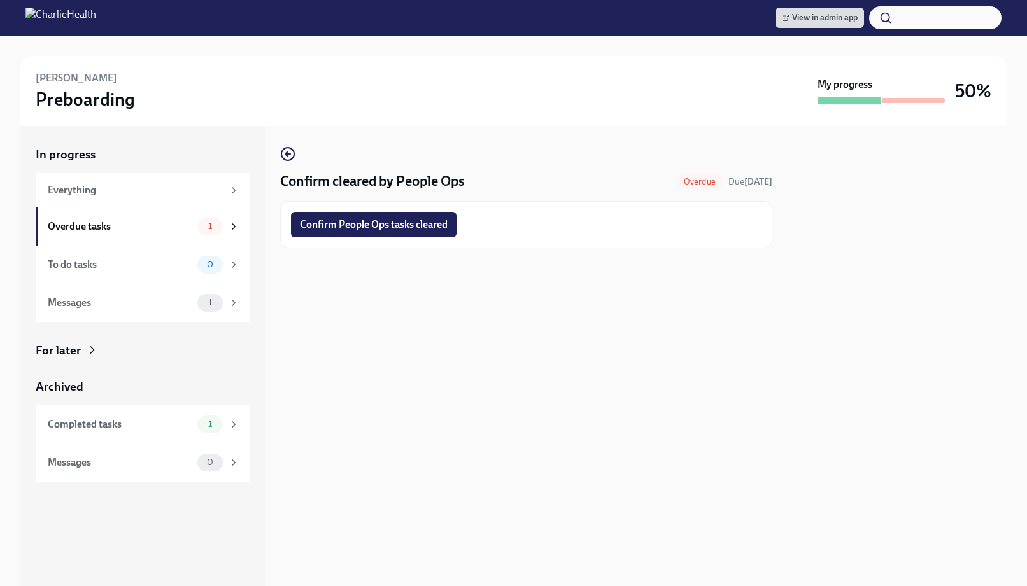
click at [383, 210] on div "Confirm People Ops tasks cleared" at bounding box center [526, 224] width 492 height 47
click at [383, 226] on span "Confirm People Ops tasks cleared" at bounding box center [374, 224] width 148 height 13
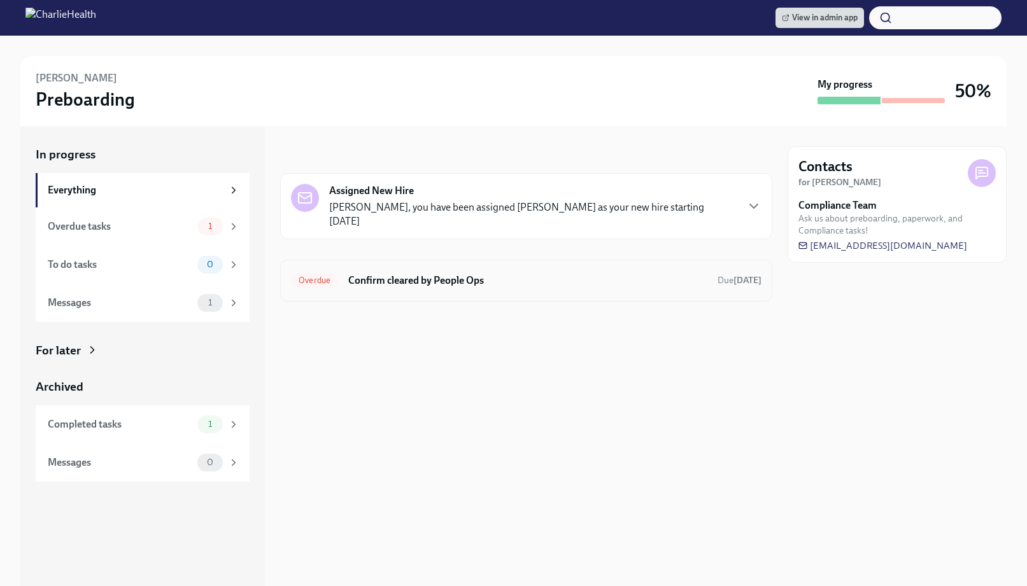
click at [440, 277] on h6 "Confirm cleared by People Ops" at bounding box center [527, 281] width 359 height 14
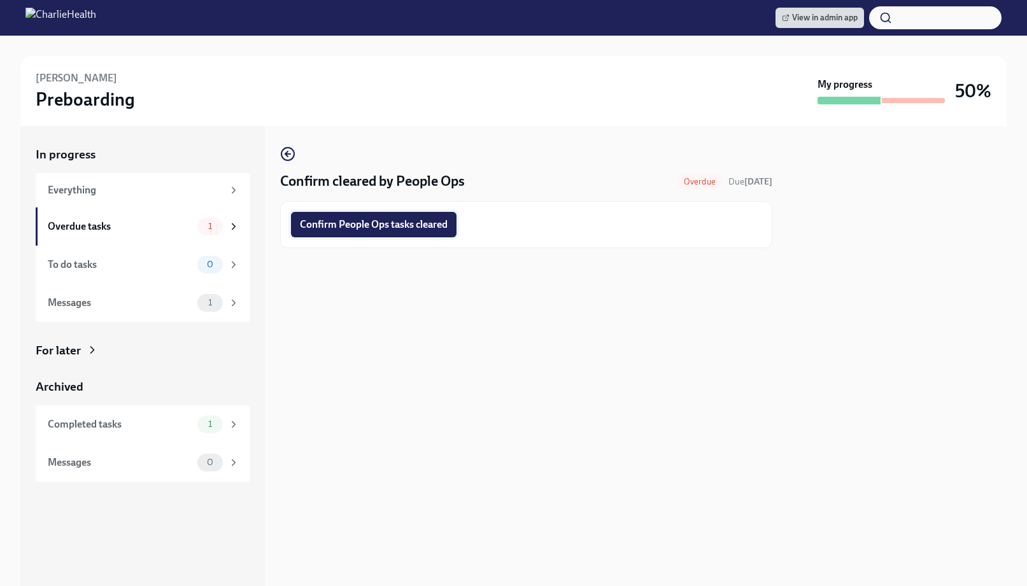
click at [416, 232] on button "Confirm People Ops tasks cleared" at bounding box center [374, 224] width 166 height 25
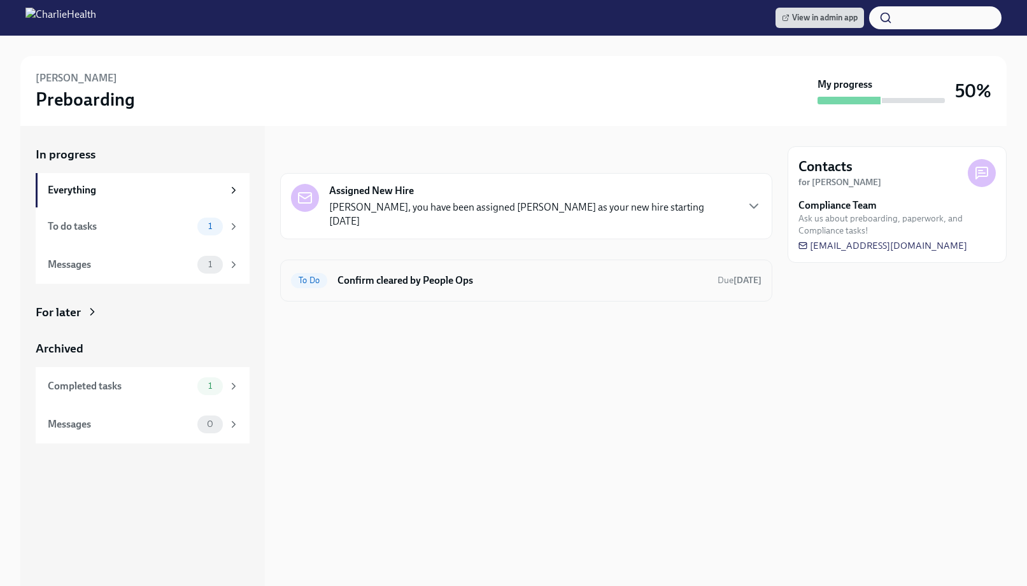
click at [444, 274] on div "To Do Confirm cleared by People Ops Due [DATE]" at bounding box center [526, 281] width 470 height 20
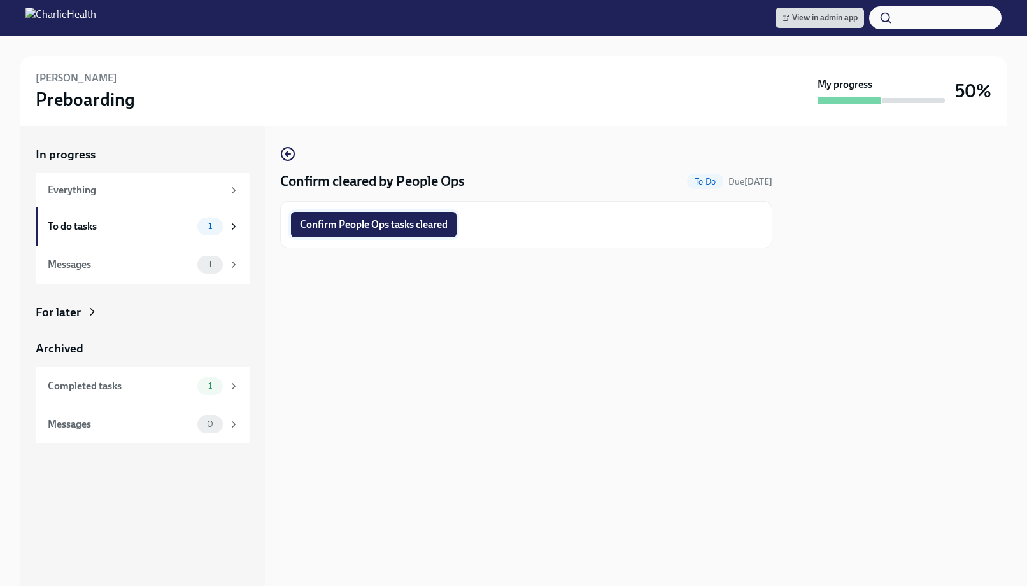
click at [392, 219] on span "Confirm People Ops tasks cleared" at bounding box center [374, 224] width 148 height 13
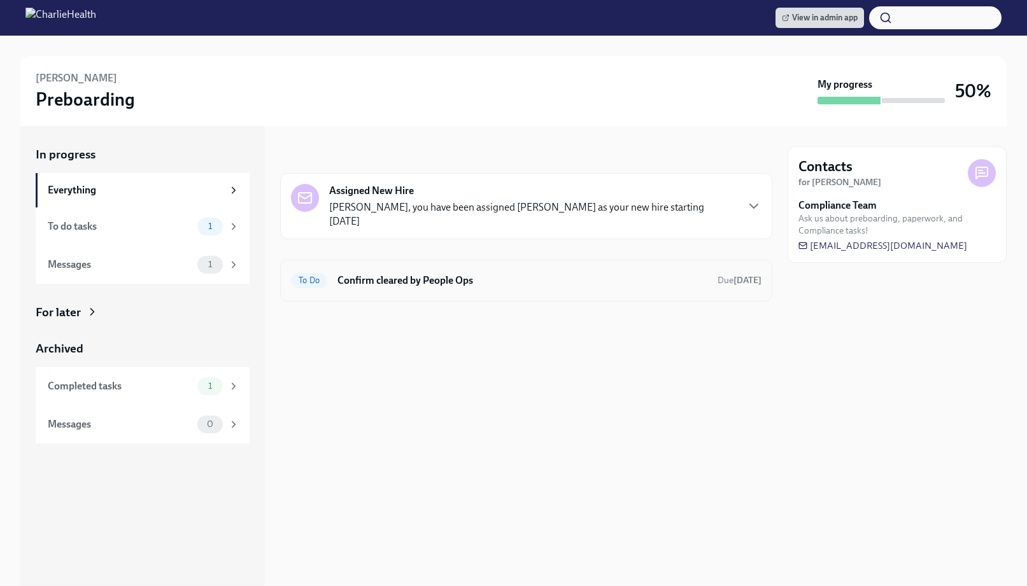
click at [555, 287] on div "To Do Confirm cleared by People Ops Due [DATE]" at bounding box center [526, 281] width 470 height 20
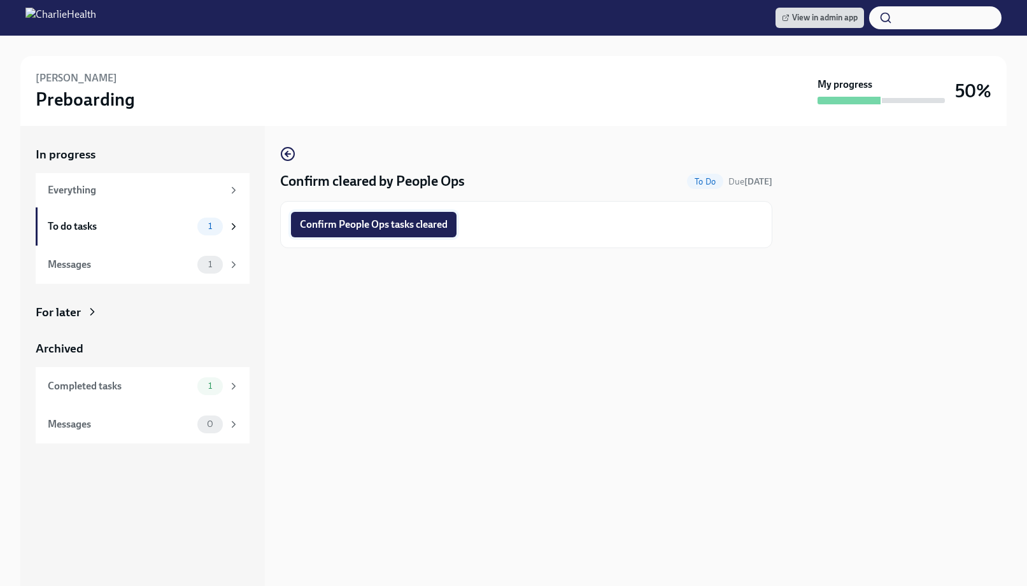
click at [399, 227] on span "Confirm People Ops tasks cleared" at bounding box center [374, 224] width 148 height 13
